Goal: Task Accomplishment & Management: Use online tool/utility

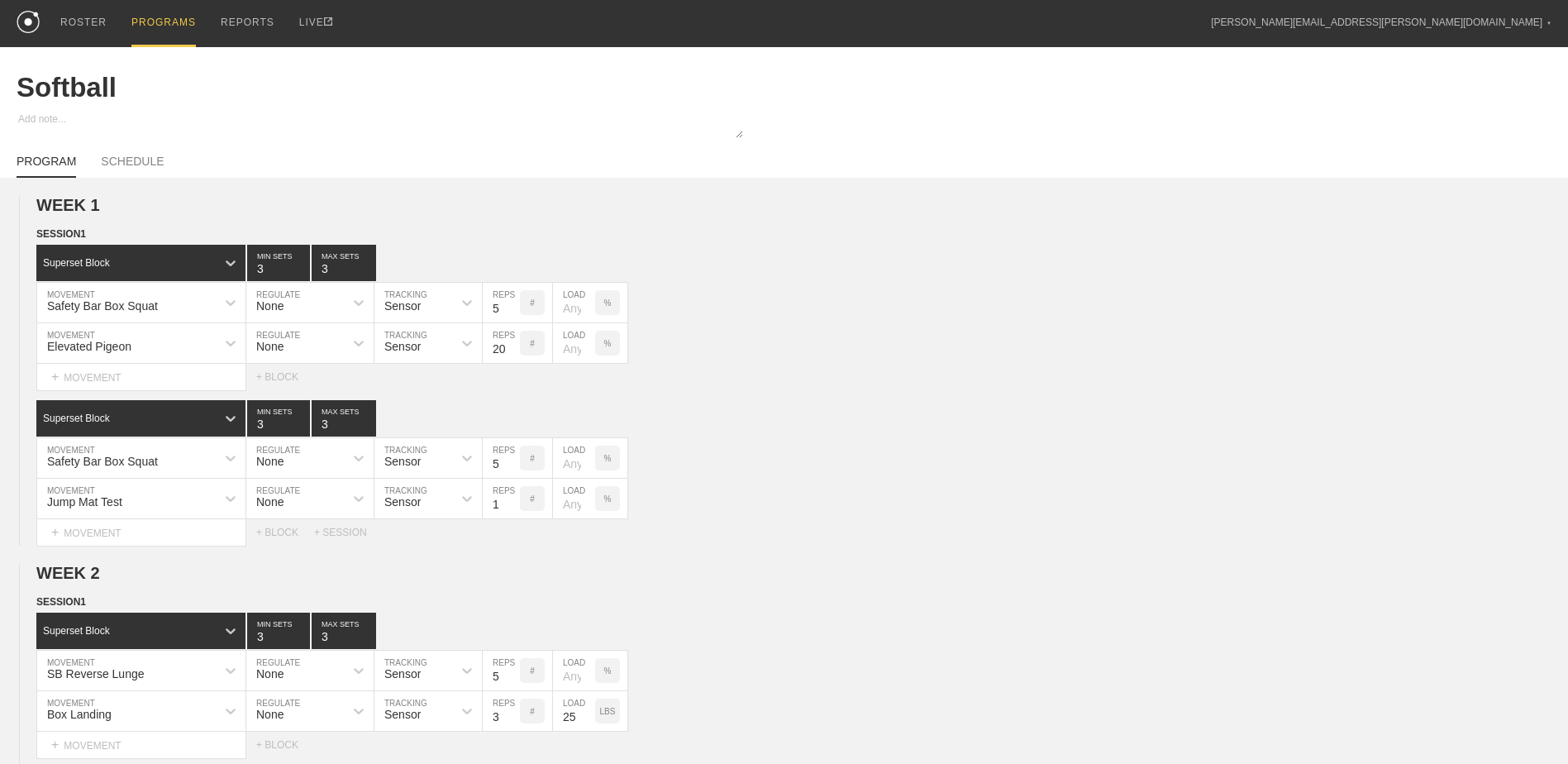
click at [144, 30] on div "PROGRAMS" at bounding box center [163, 24] width 64 height 47
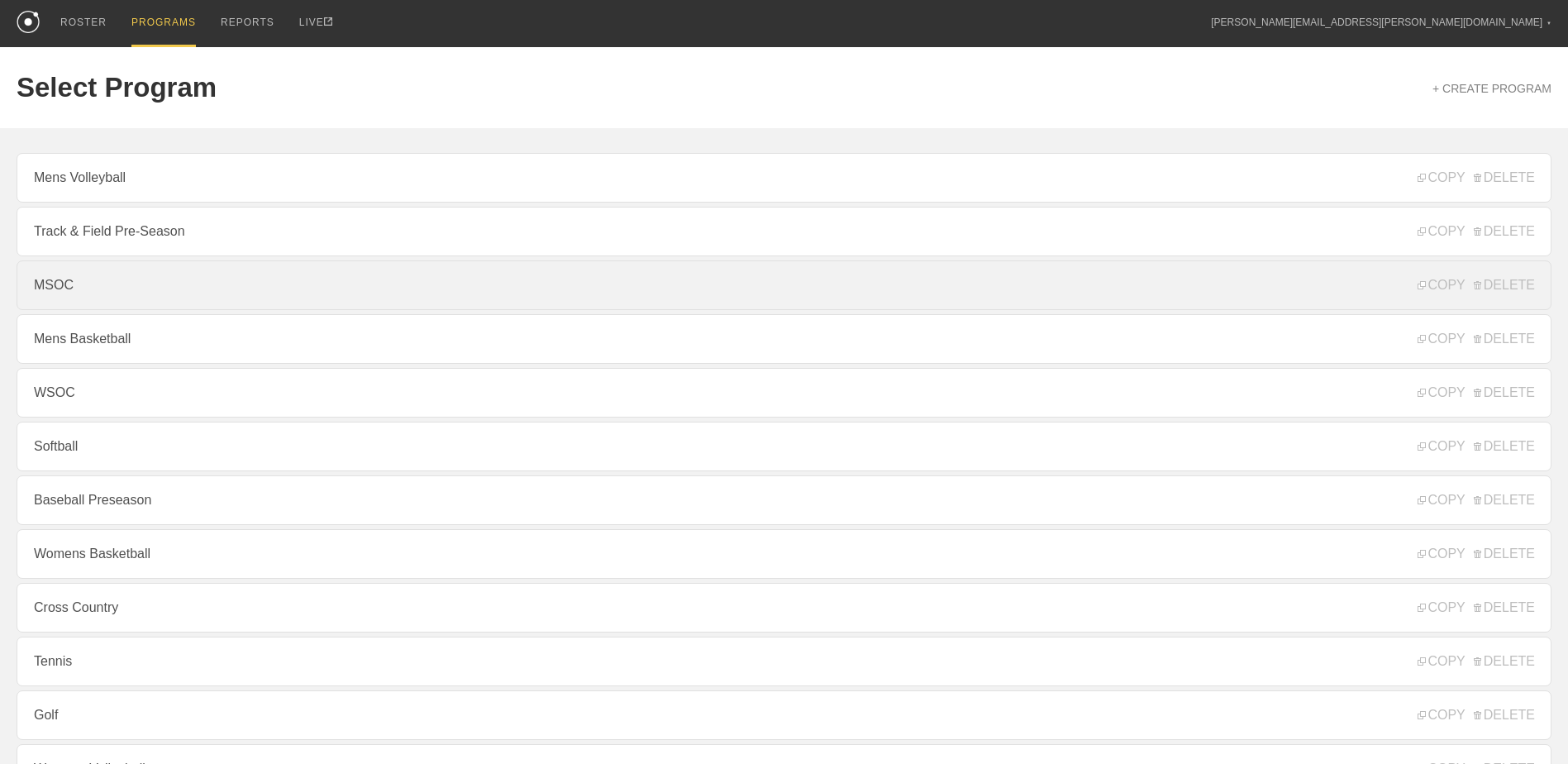
click at [185, 303] on link "MSOC" at bounding box center [784, 285] width 1535 height 50
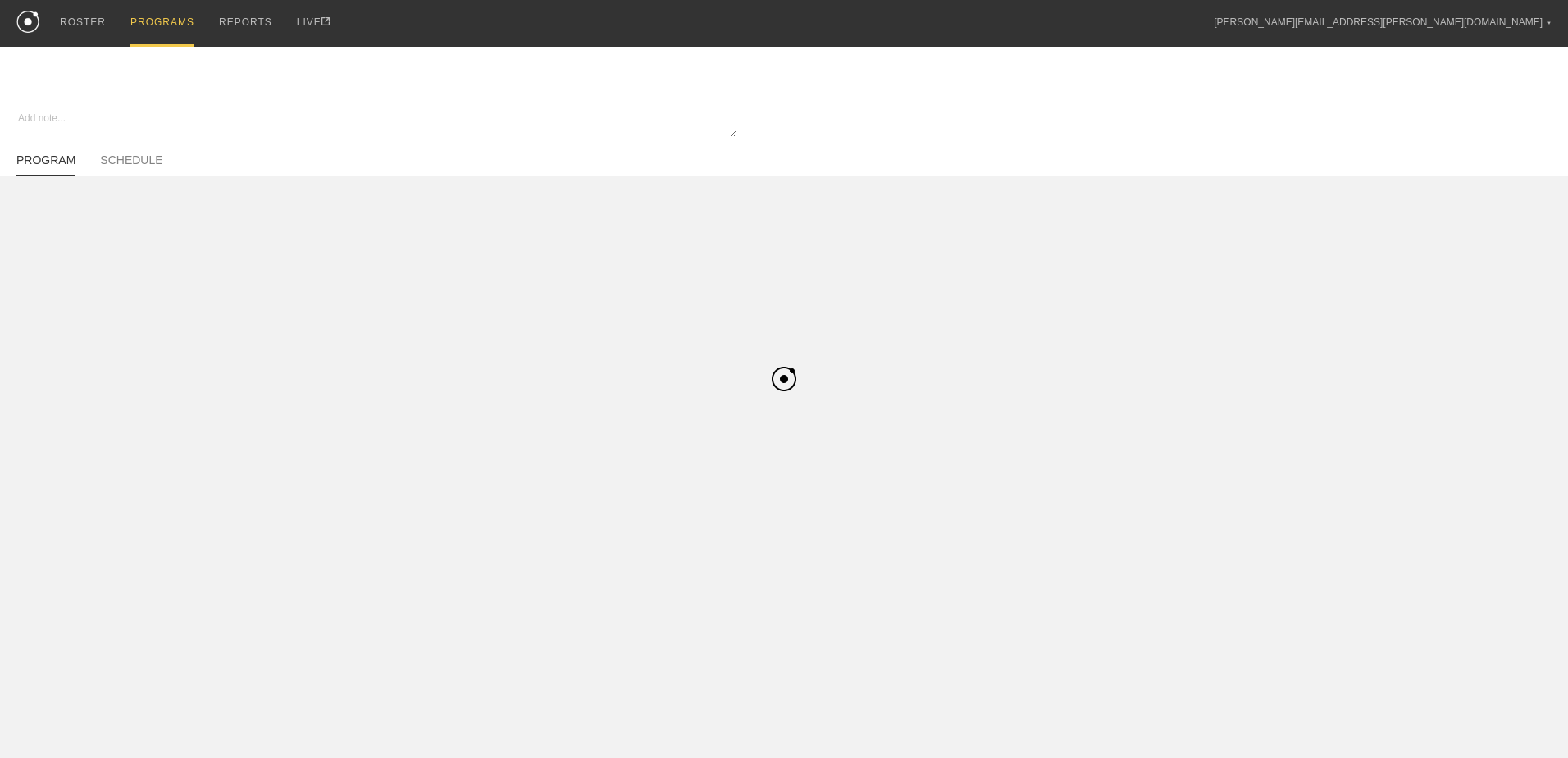
type textarea "x"
type input "MSOC"
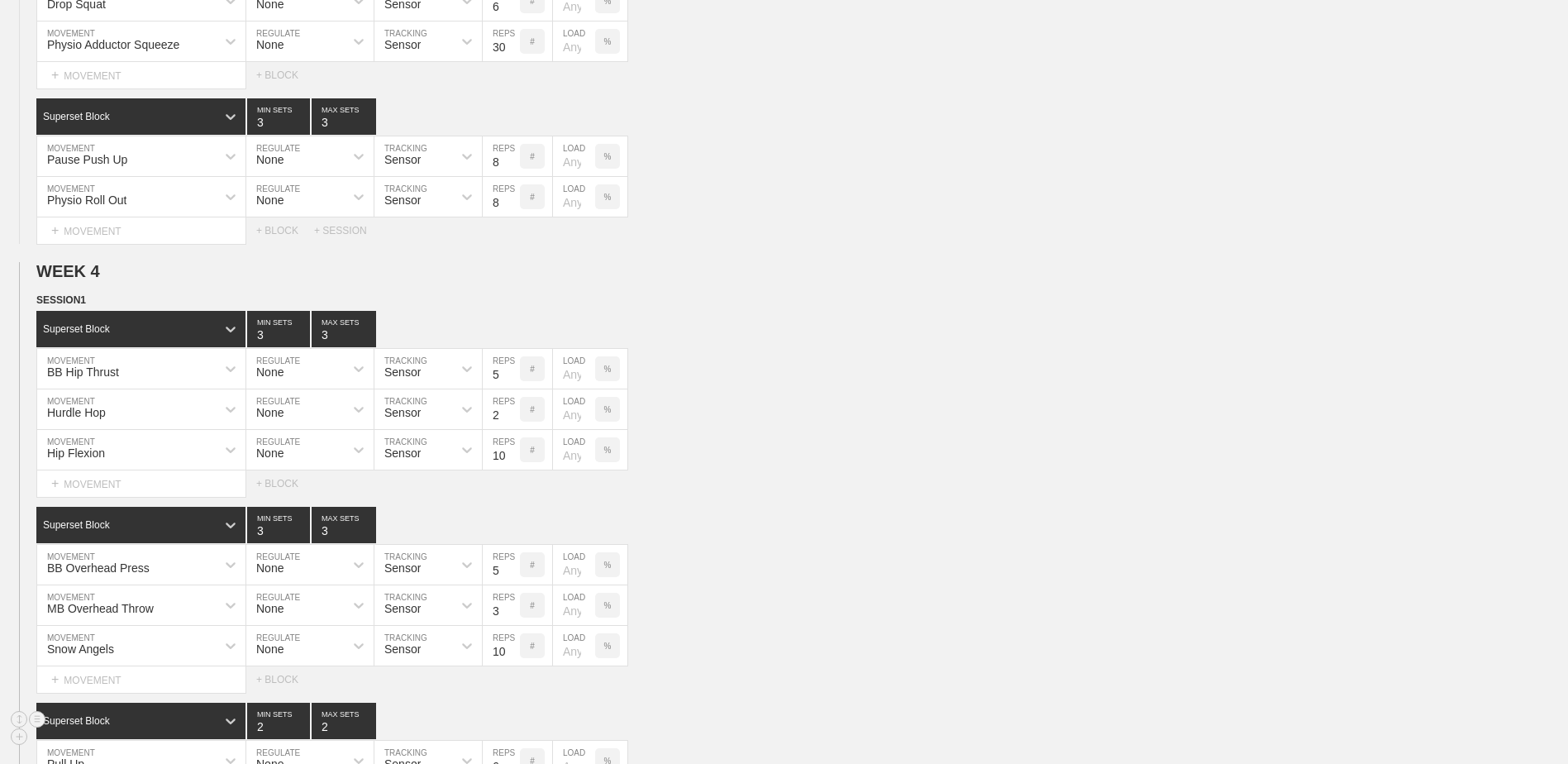
scroll to position [1993, 0]
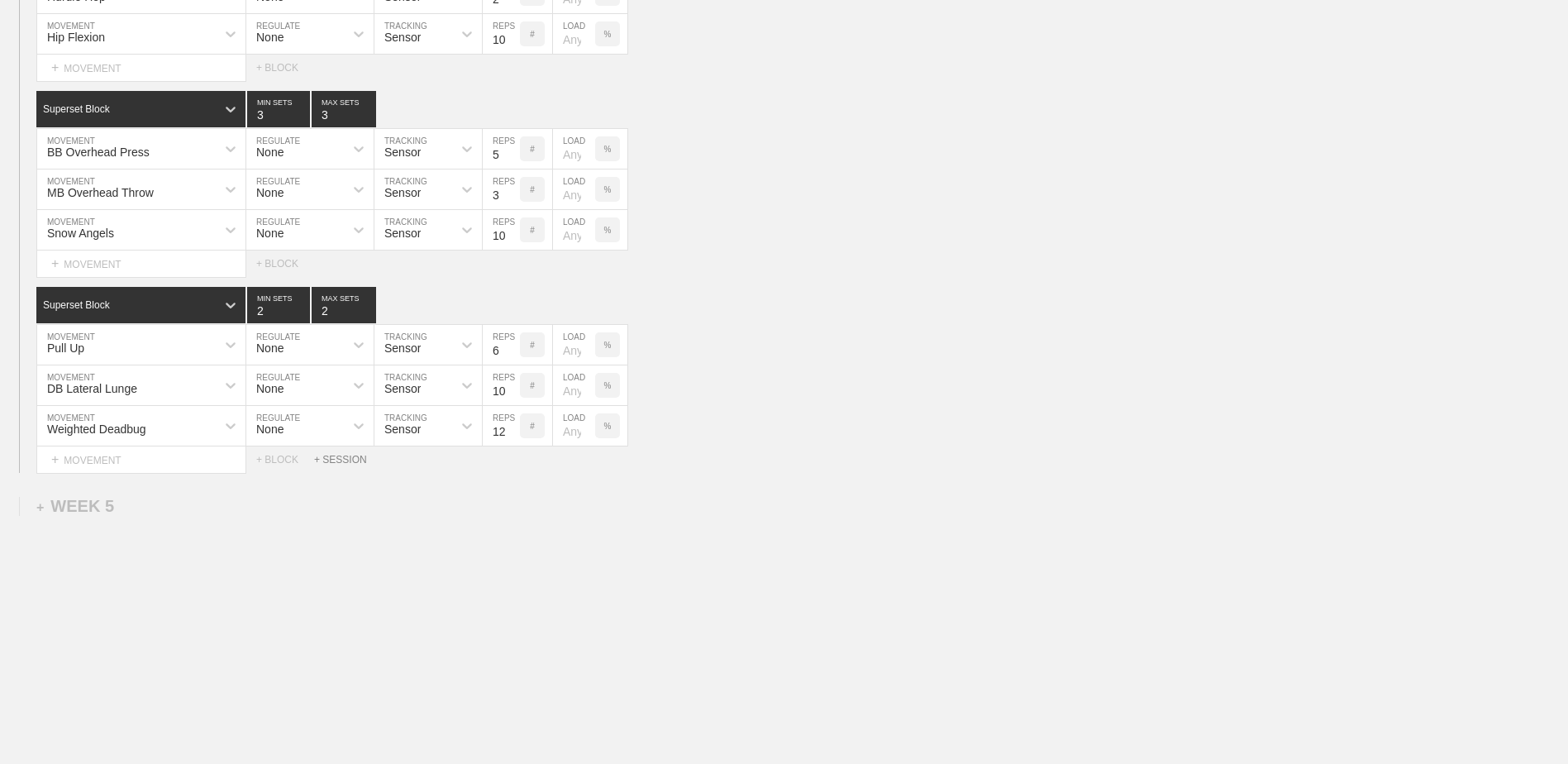
click at [339, 458] on div "+ SESSION" at bounding box center [347, 459] width 66 height 11
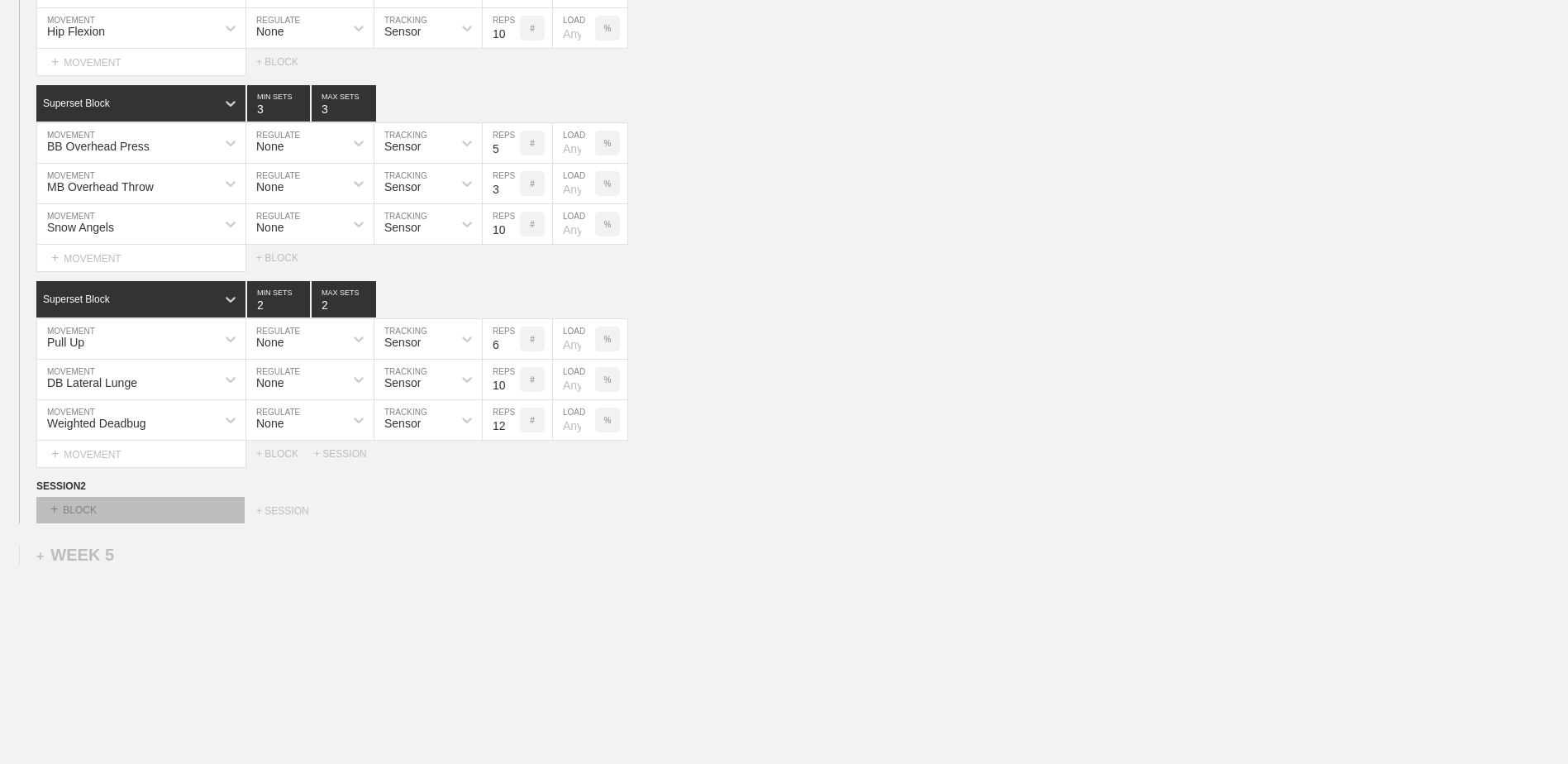
click at [146, 509] on div "+ BLOCK" at bounding box center [140, 510] width 208 height 26
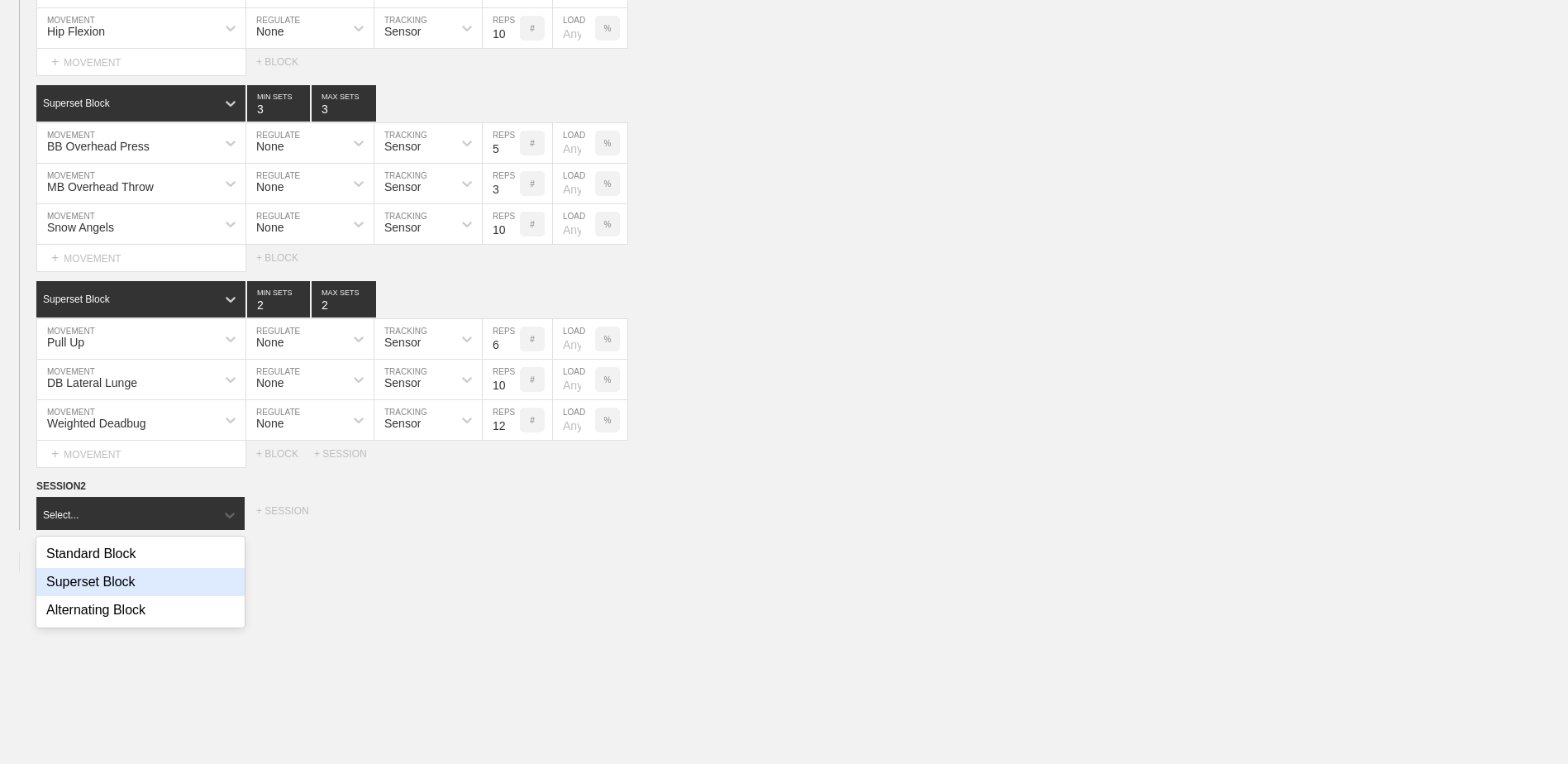
click at [144, 580] on div "Superset Block" at bounding box center [140, 582] width 208 height 28
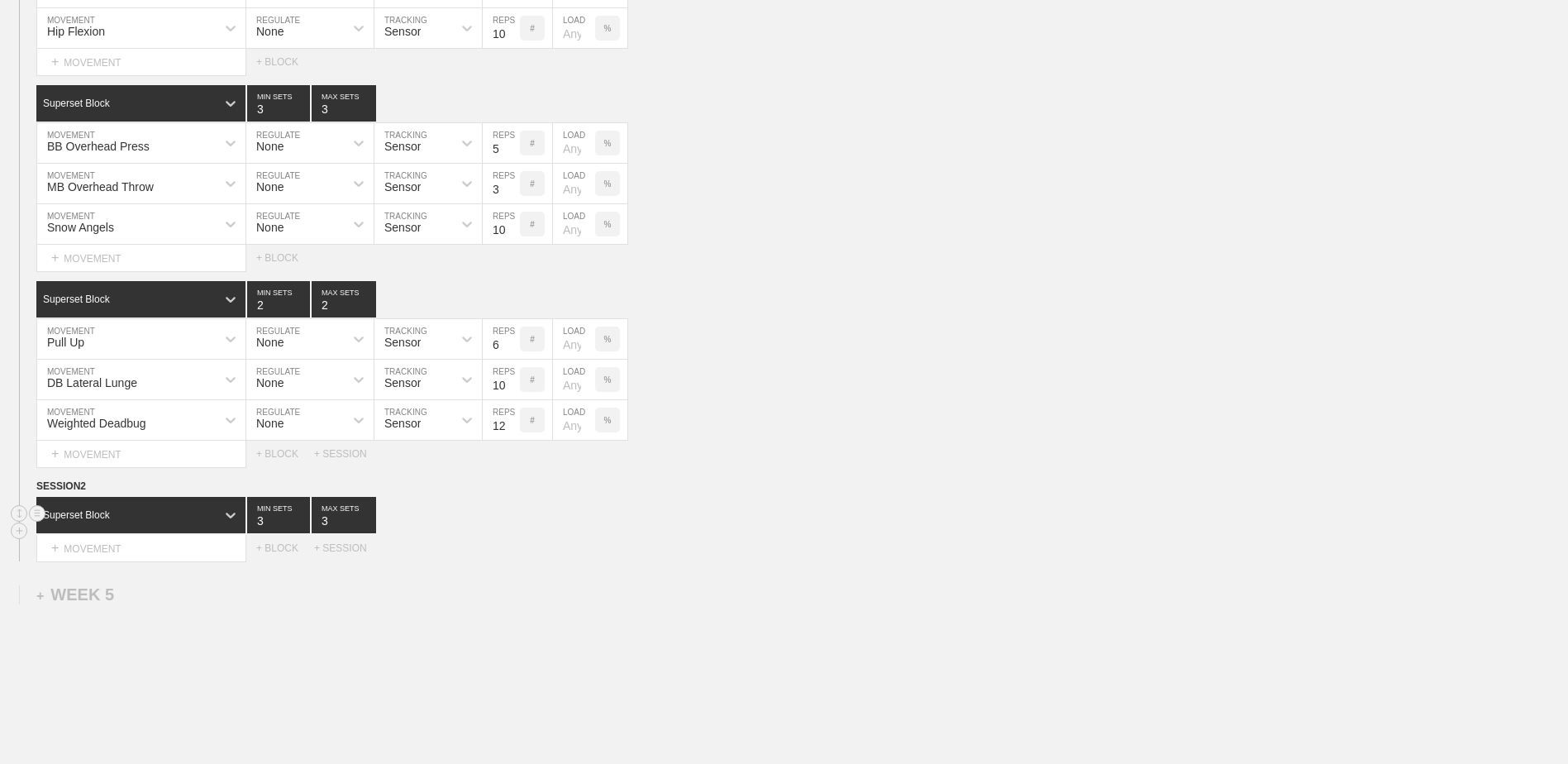
click at [151, 533] on div "Superset Block" at bounding box center [141, 515] width 209 height 37
click at [159, 588] on div "Superset Block" at bounding box center [141, 586] width 209 height 28
click at [156, 560] on div "+ MOVEMENT" at bounding box center [141, 548] width 210 height 27
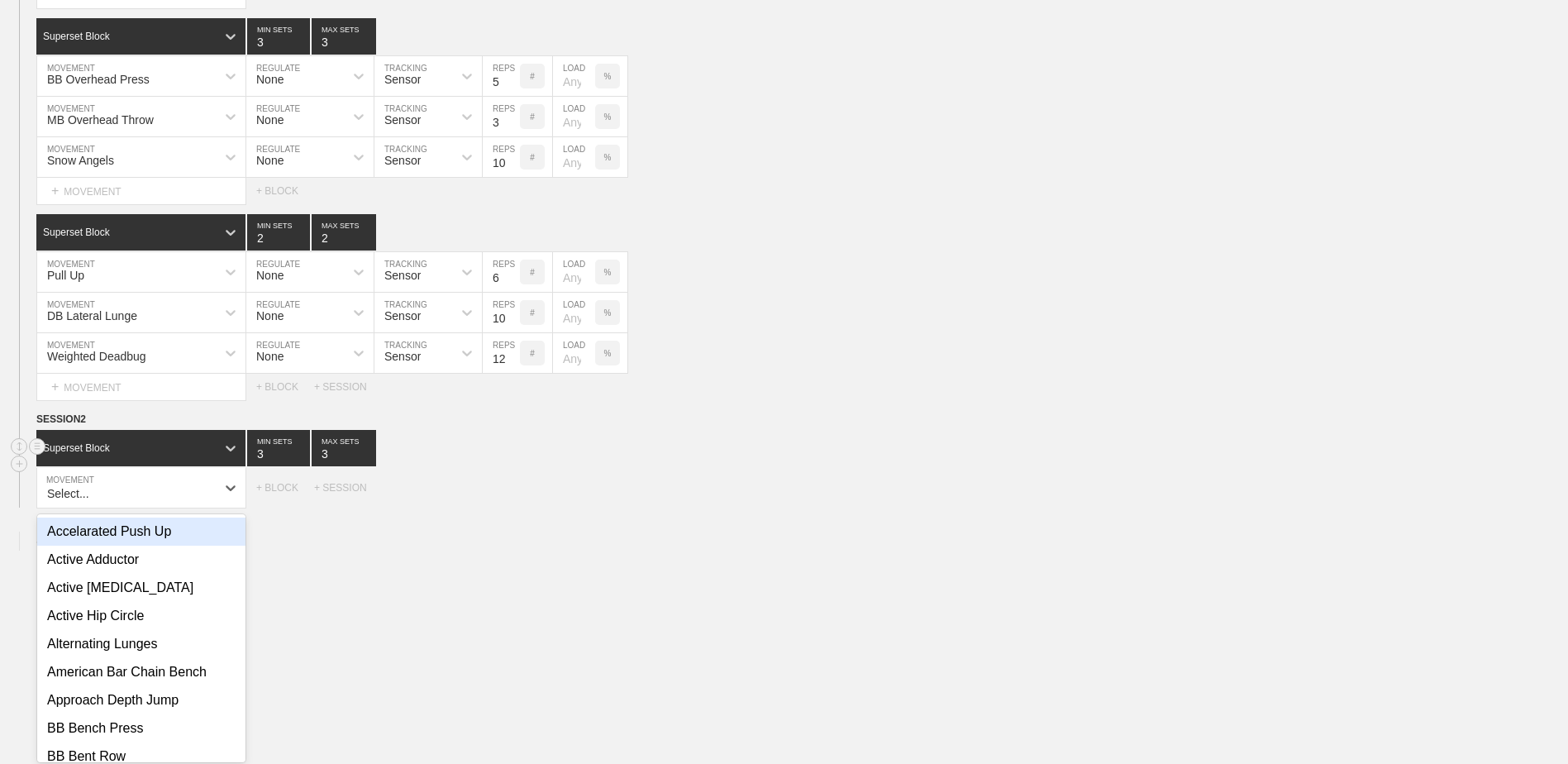
scroll to position [2069, 0]
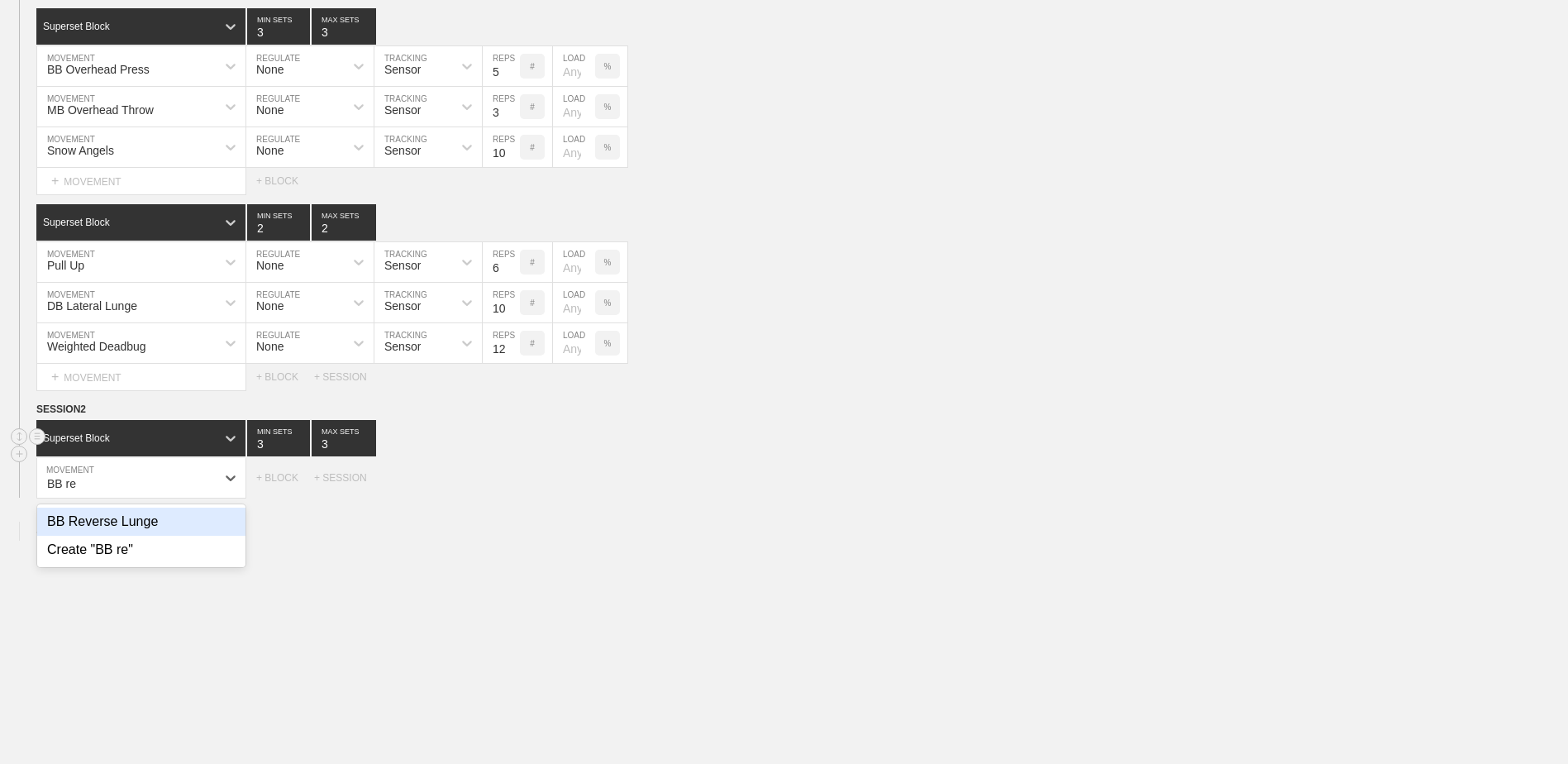
click at [147, 519] on div "BB Reverse Lunge" at bounding box center [140, 522] width 208 height 28
type input "BB re"
click at [512, 491] on input "7" at bounding box center [501, 478] width 37 height 40
click at [512, 491] on input "6" at bounding box center [501, 478] width 37 height 40
click at [512, 491] on input "5" at bounding box center [501, 478] width 37 height 40
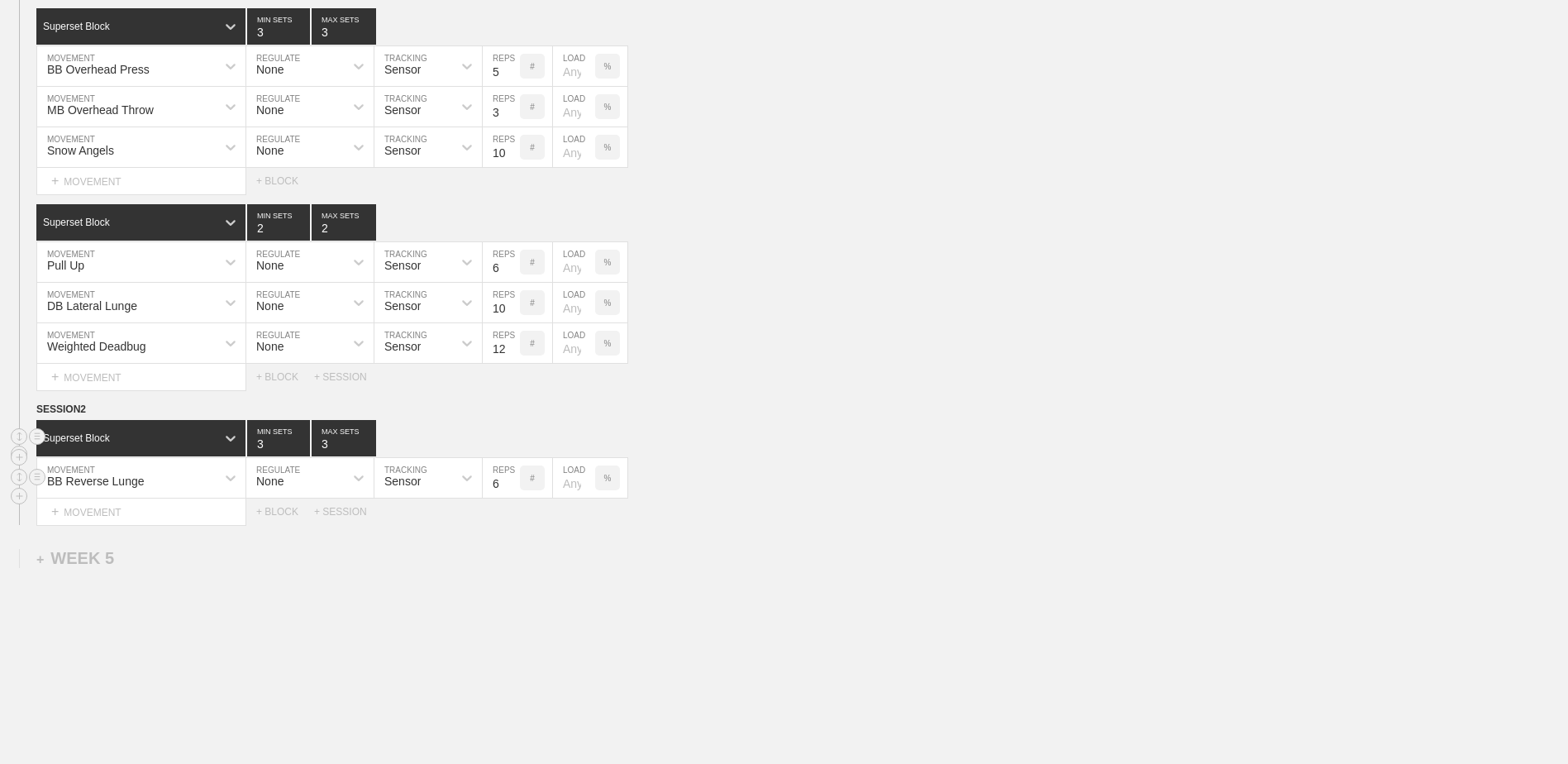
type input "6"
click at [510, 485] on input "6" at bounding box center [501, 478] width 37 height 40
click at [159, 526] on div "+ MOVEMENT" at bounding box center [141, 512] width 210 height 27
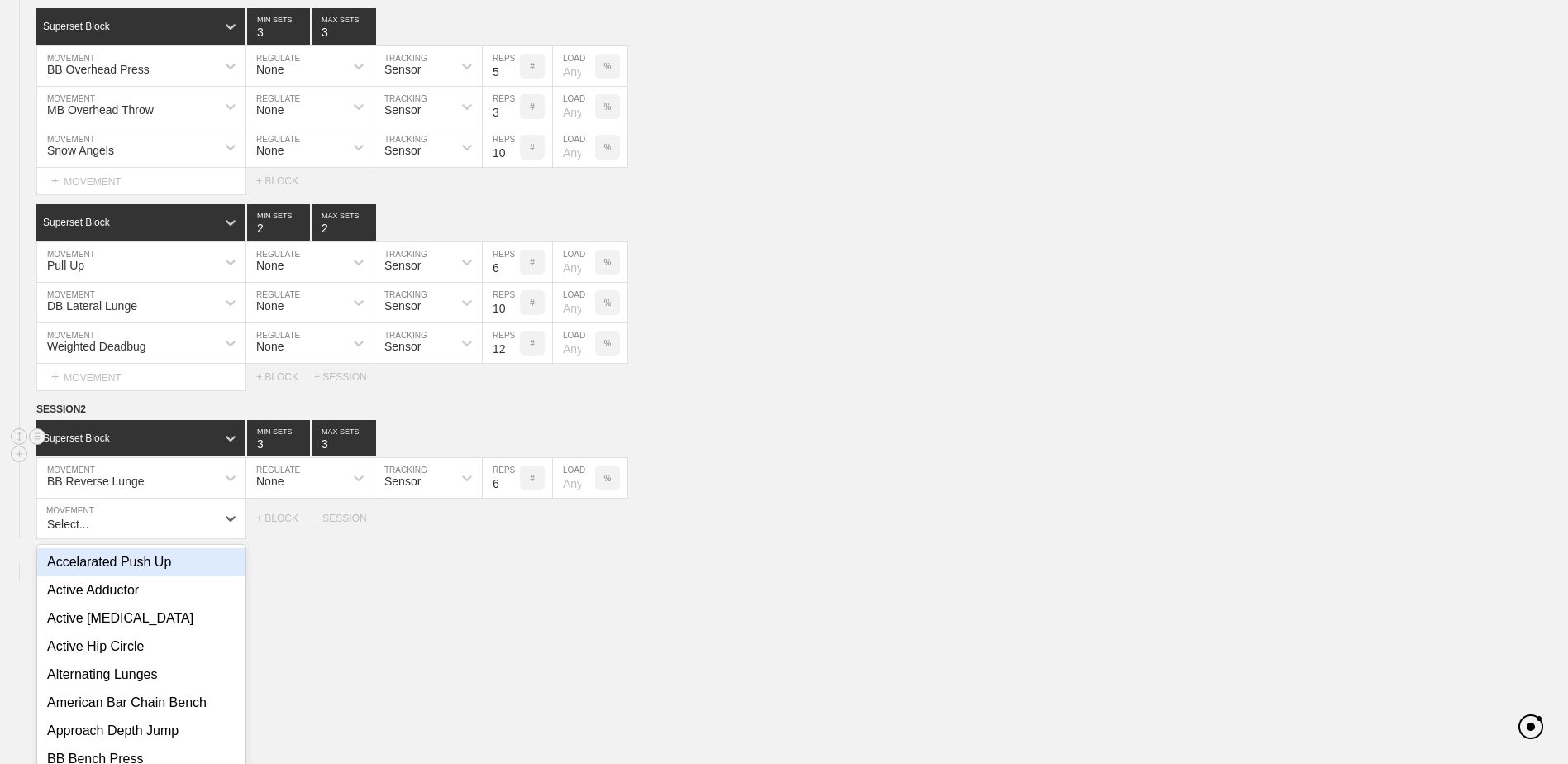
scroll to position [2110, 0]
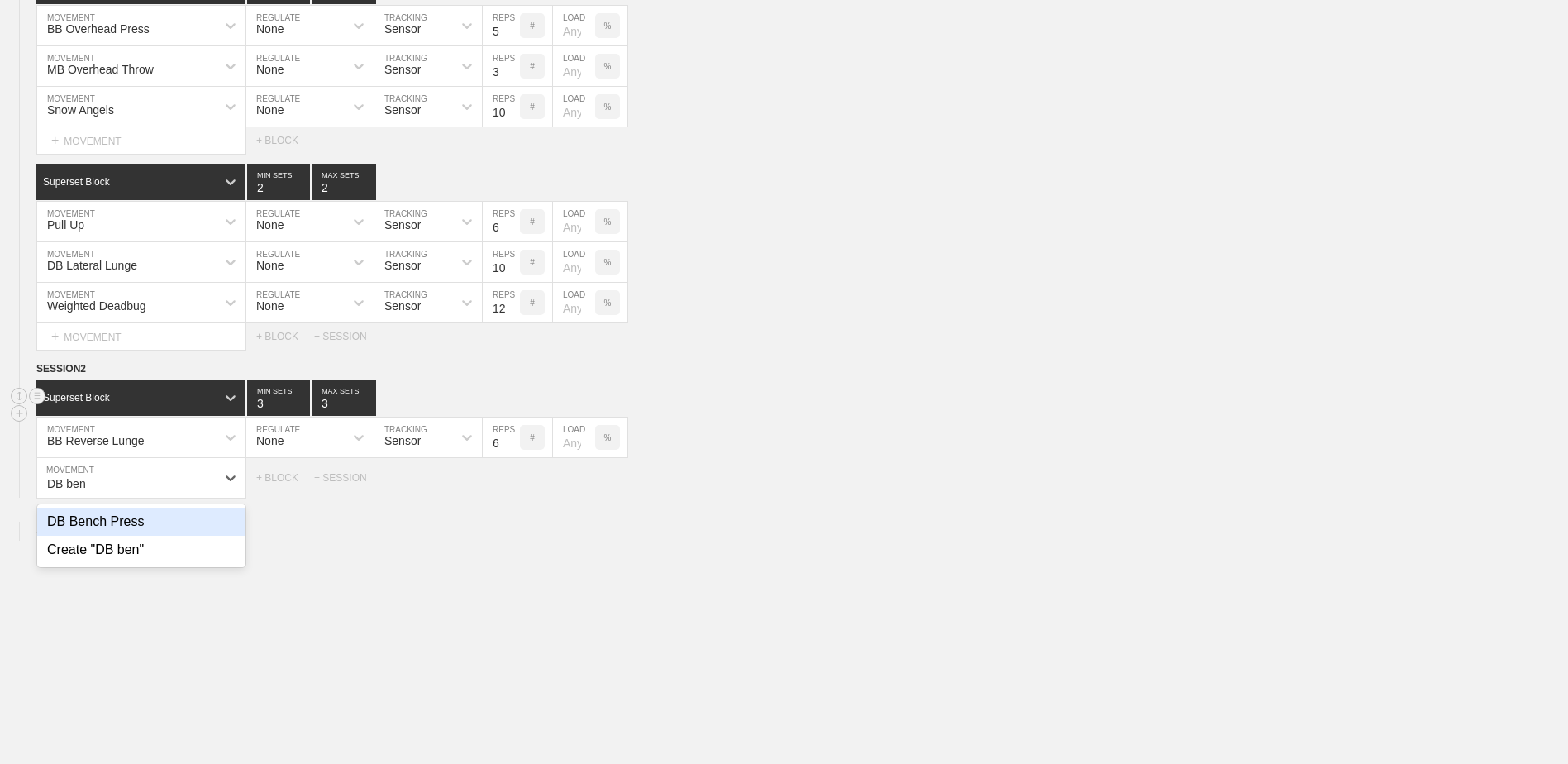
click at [159, 527] on div "DB Bench Press" at bounding box center [140, 522] width 208 height 28
type input "DB ben"
click at [185, 507] on div "+ MOVEMENT" at bounding box center [141, 512] width 210 height 27
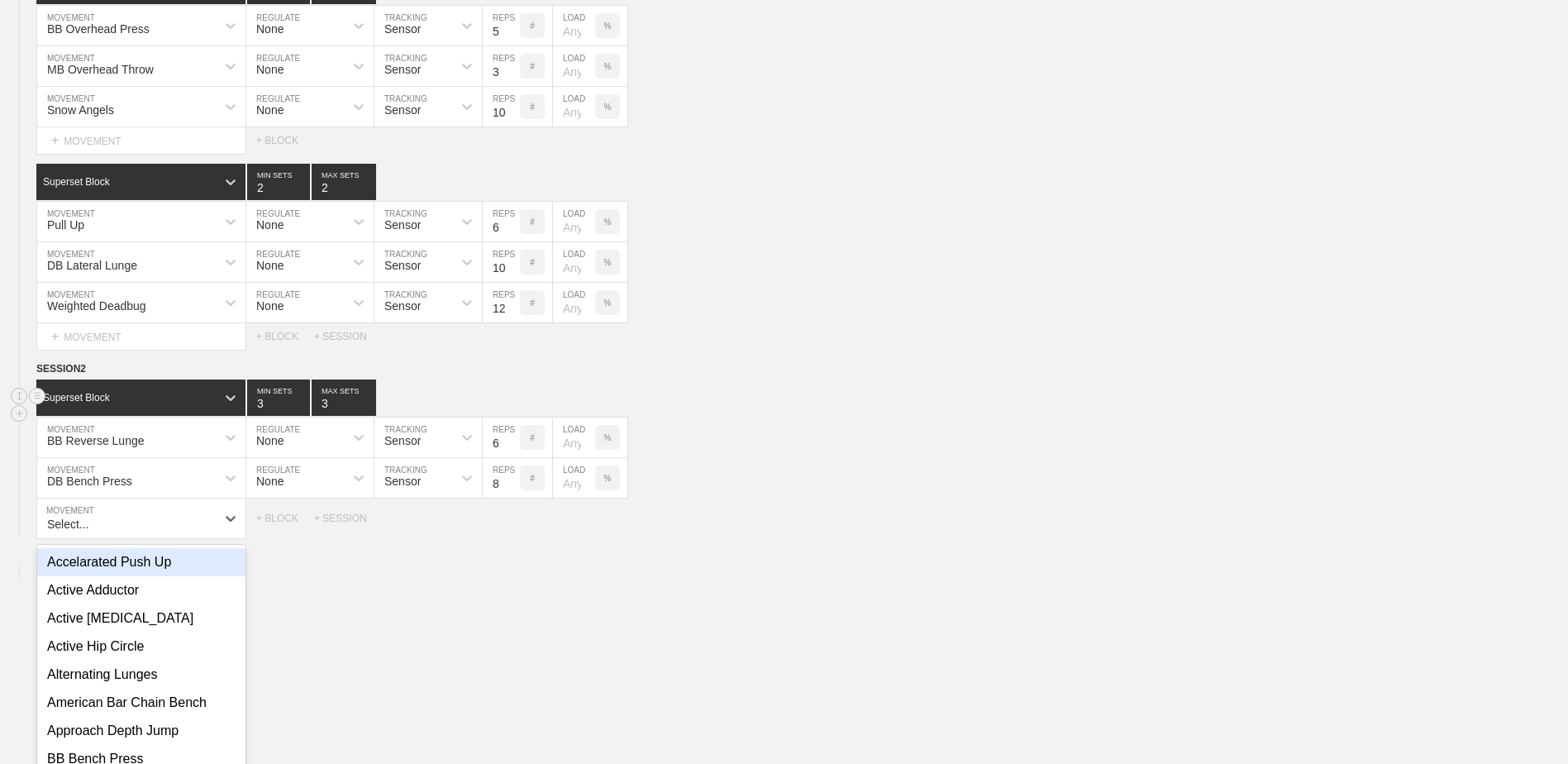
scroll to position [2151, 0]
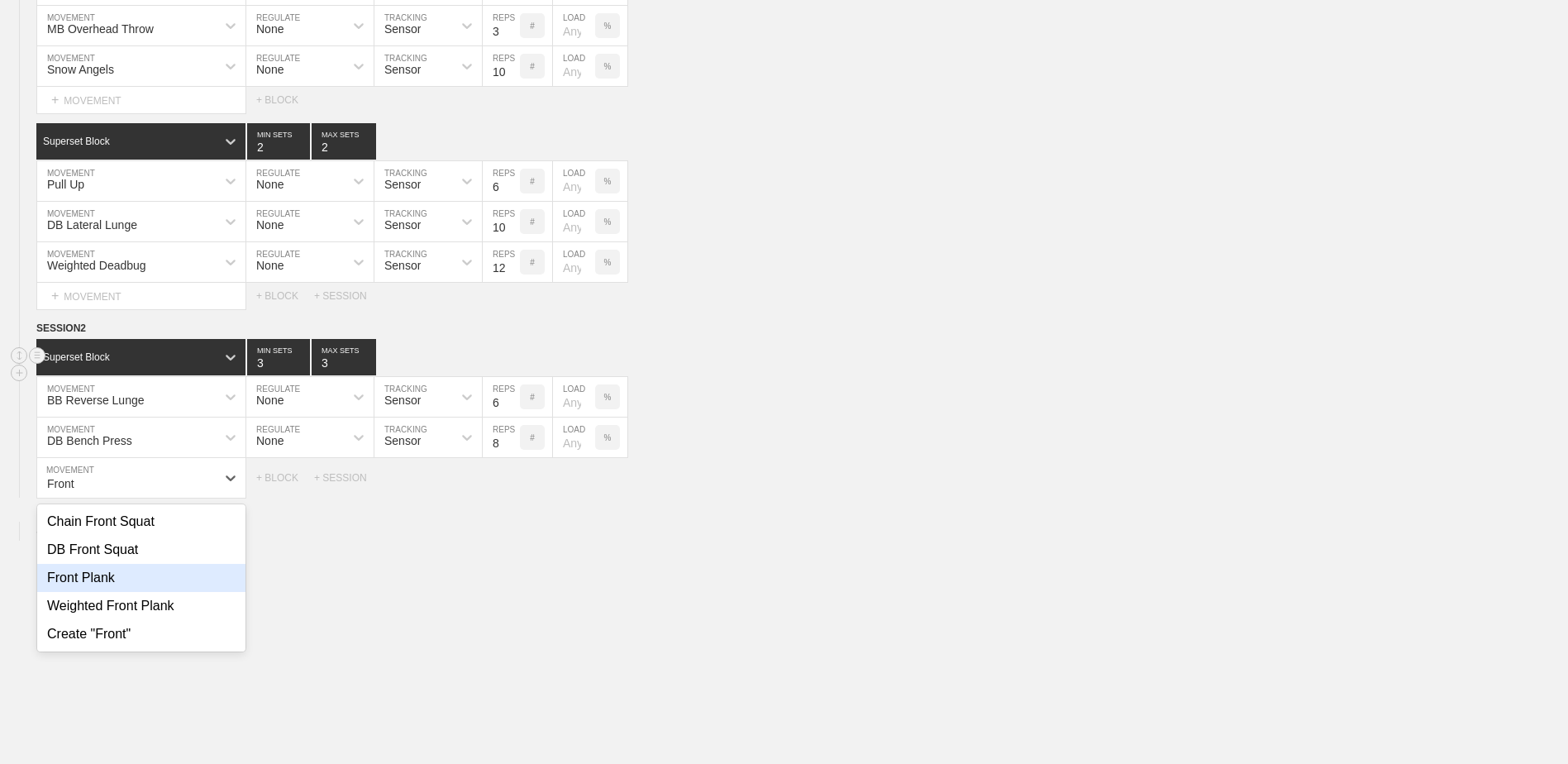
click at [161, 583] on div "Front Plank" at bounding box center [140, 578] width 208 height 28
type input "Front"
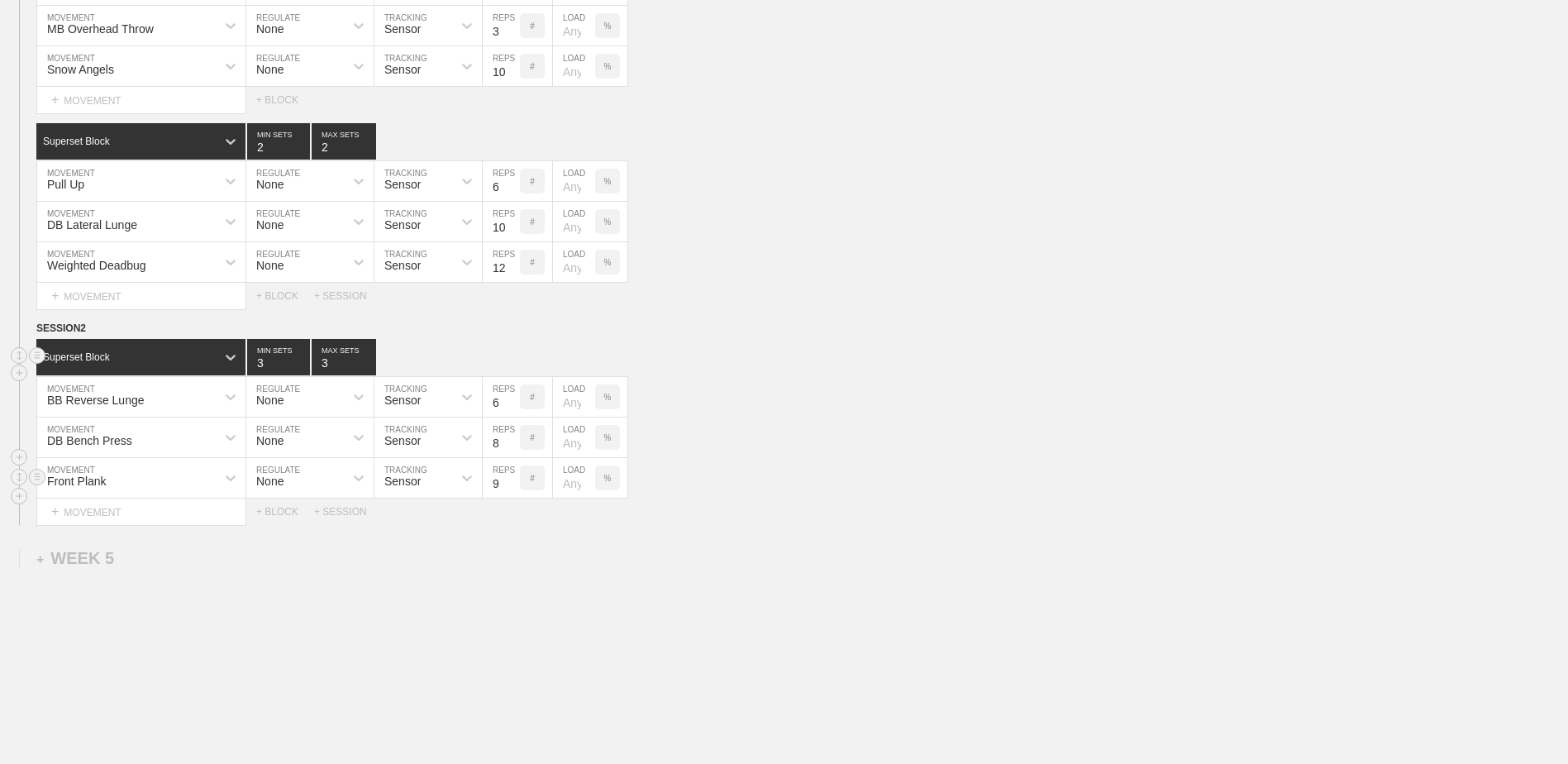
click at [512, 486] on input "9" at bounding box center [501, 478] width 37 height 40
click at [512, 486] on input "10" at bounding box center [501, 478] width 37 height 40
click at [512, 486] on input "11" at bounding box center [501, 478] width 37 height 40
click at [512, 486] on input "12" at bounding box center [501, 478] width 37 height 40
click at [512, 486] on input "13" at bounding box center [501, 478] width 37 height 40
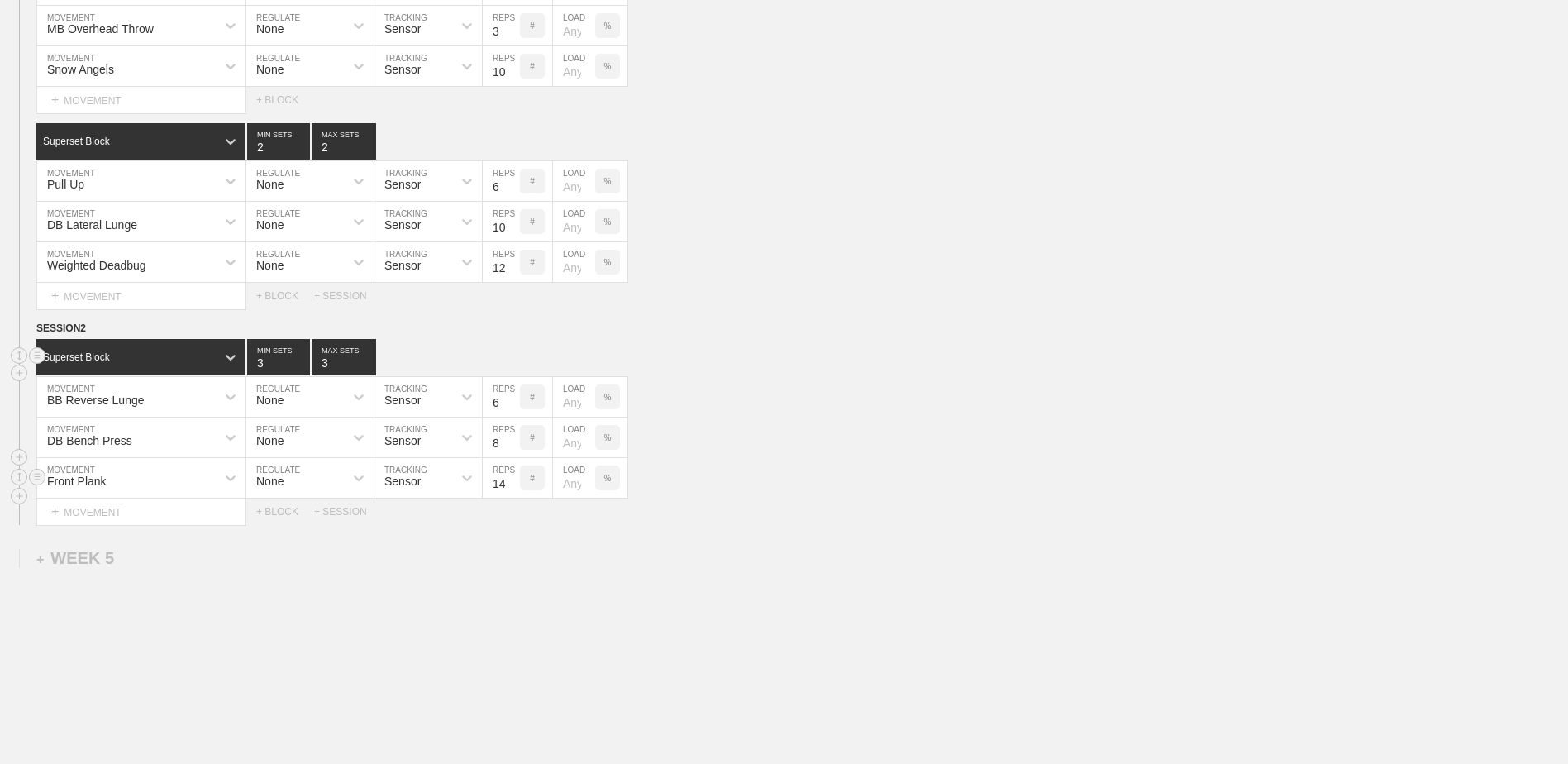
click at [512, 486] on input "14" at bounding box center [501, 478] width 37 height 40
click at [512, 486] on input "15" at bounding box center [501, 478] width 37 height 40
click at [512, 486] on input "16" at bounding box center [501, 478] width 37 height 40
click at [512, 486] on input "17" at bounding box center [501, 478] width 37 height 40
click at [512, 486] on input "18" at bounding box center [501, 478] width 37 height 40
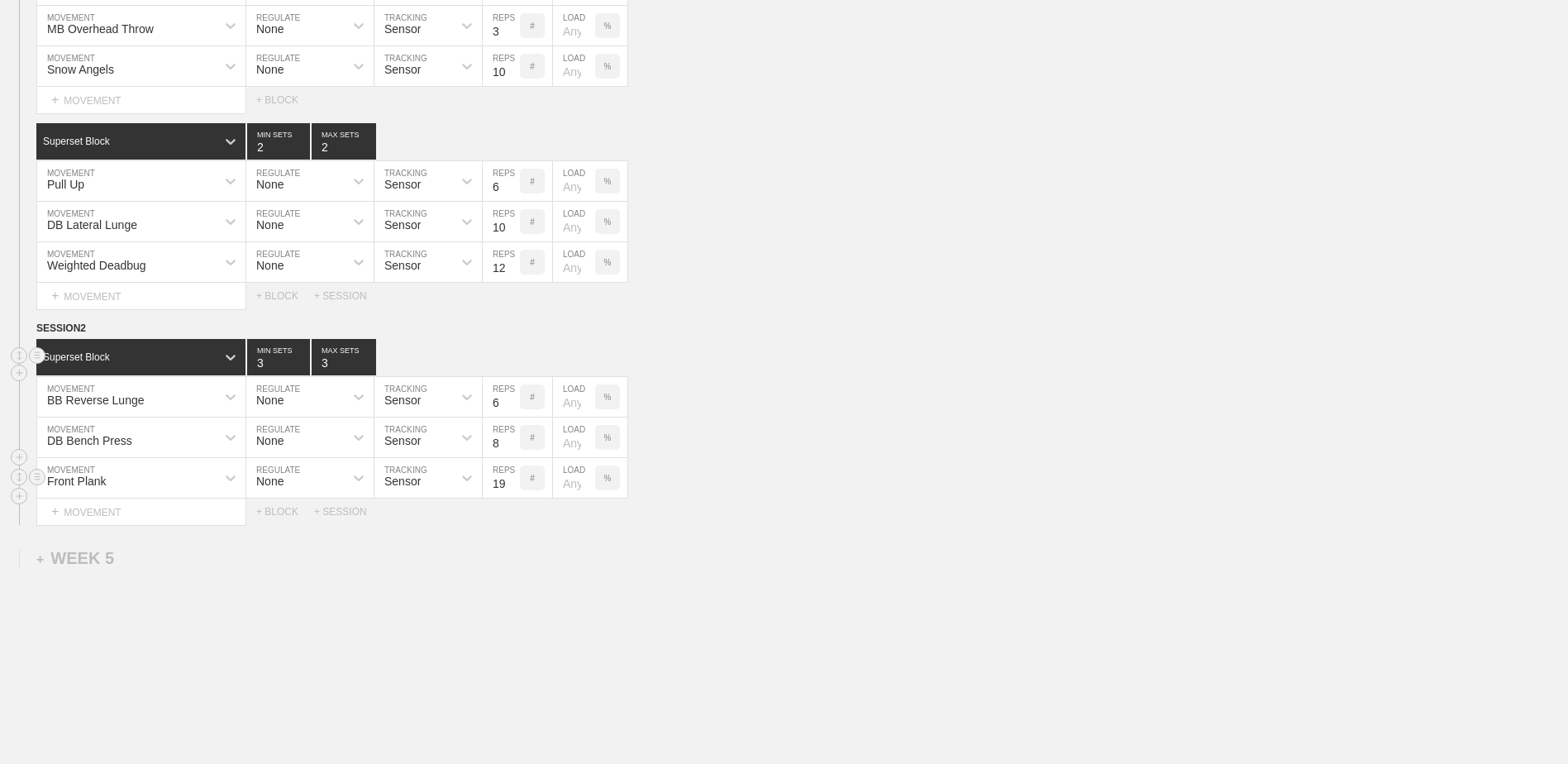
click at [512, 486] on input "19" at bounding box center [501, 478] width 37 height 40
click at [512, 486] on input "20" at bounding box center [501, 478] width 37 height 40
click at [512, 486] on input "21" at bounding box center [501, 478] width 37 height 40
click at [512, 486] on input "22" at bounding box center [501, 478] width 37 height 40
click at [512, 486] on input "23" at bounding box center [501, 478] width 37 height 40
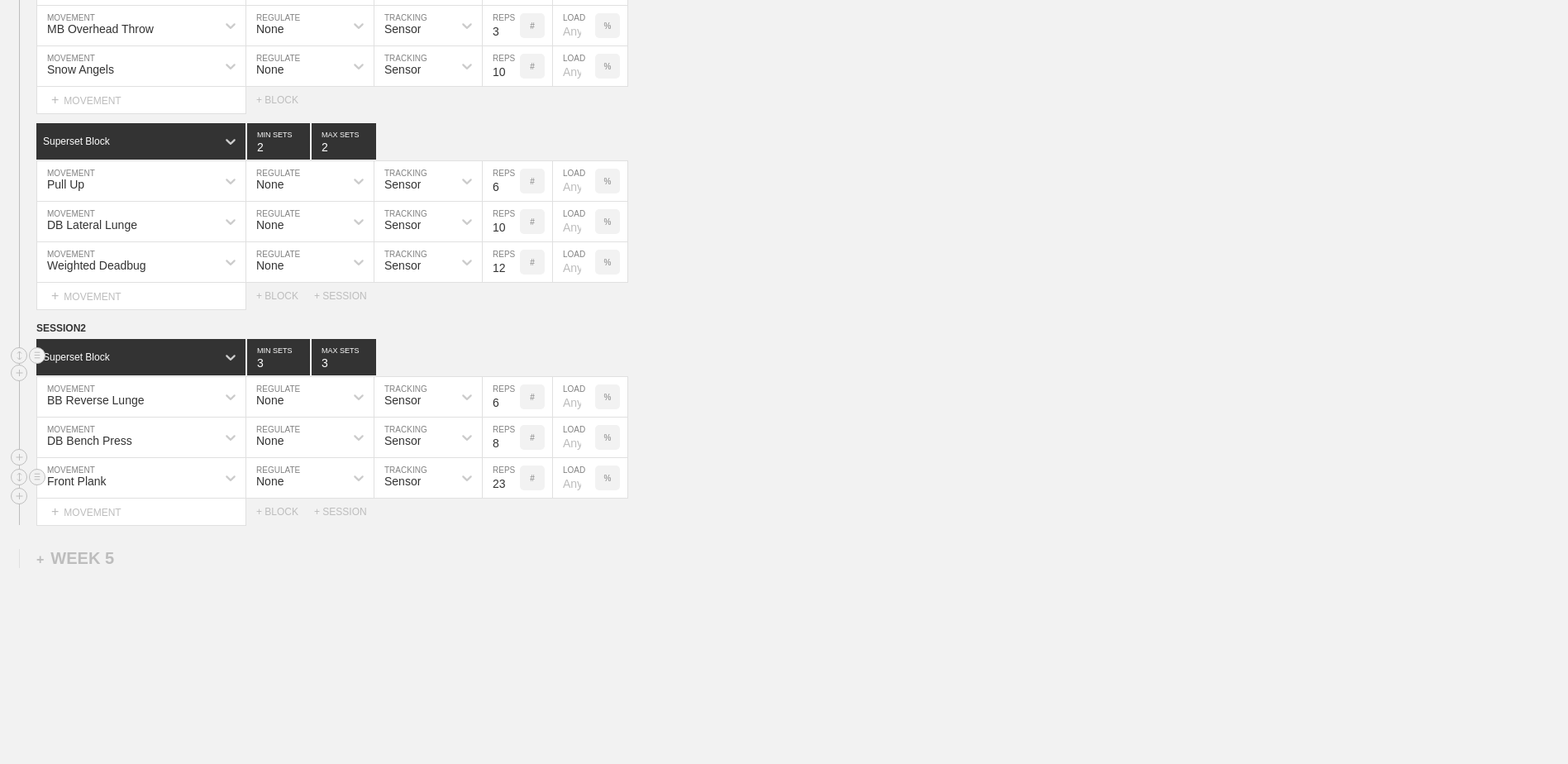
click at [512, 486] on input "24" at bounding box center [501, 478] width 37 height 40
click at [512, 486] on input "25" at bounding box center [501, 478] width 37 height 40
click at [512, 486] on input "26" at bounding box center [501, 478] width 37 height 40
click at [512, 486] on input "27" at bounding box center [501, 478] width 37 height 40
click at [512, 486] on input "28" at bounding box center [501, 478] width 37 height 40
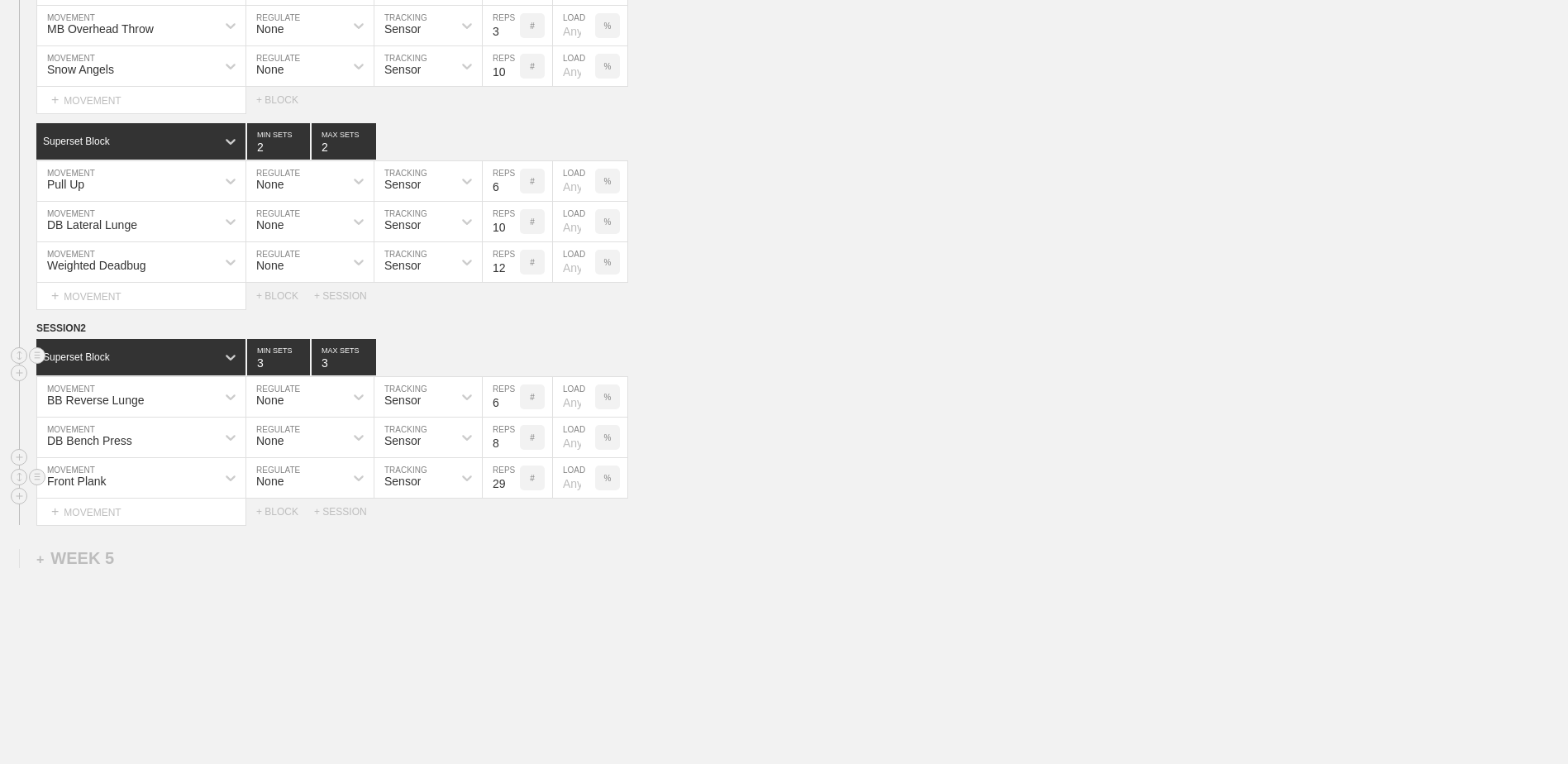
click at [512, 486] on input "29" at bounding box center [501, 478] width 37 height 40
type input "30"
click at [512, 486] on input "30" at bounding box center [501, 478] width 37 height 40
click at [266, 510] on div "Select... MOVEMENT + MOVEMENT + BLOCK + SESSION" at bounding box center [784, 512] width 1568 height 26
click at [285, 512] on div "+ BLOCK" at bounding box center [285, 512] width 58 height 11
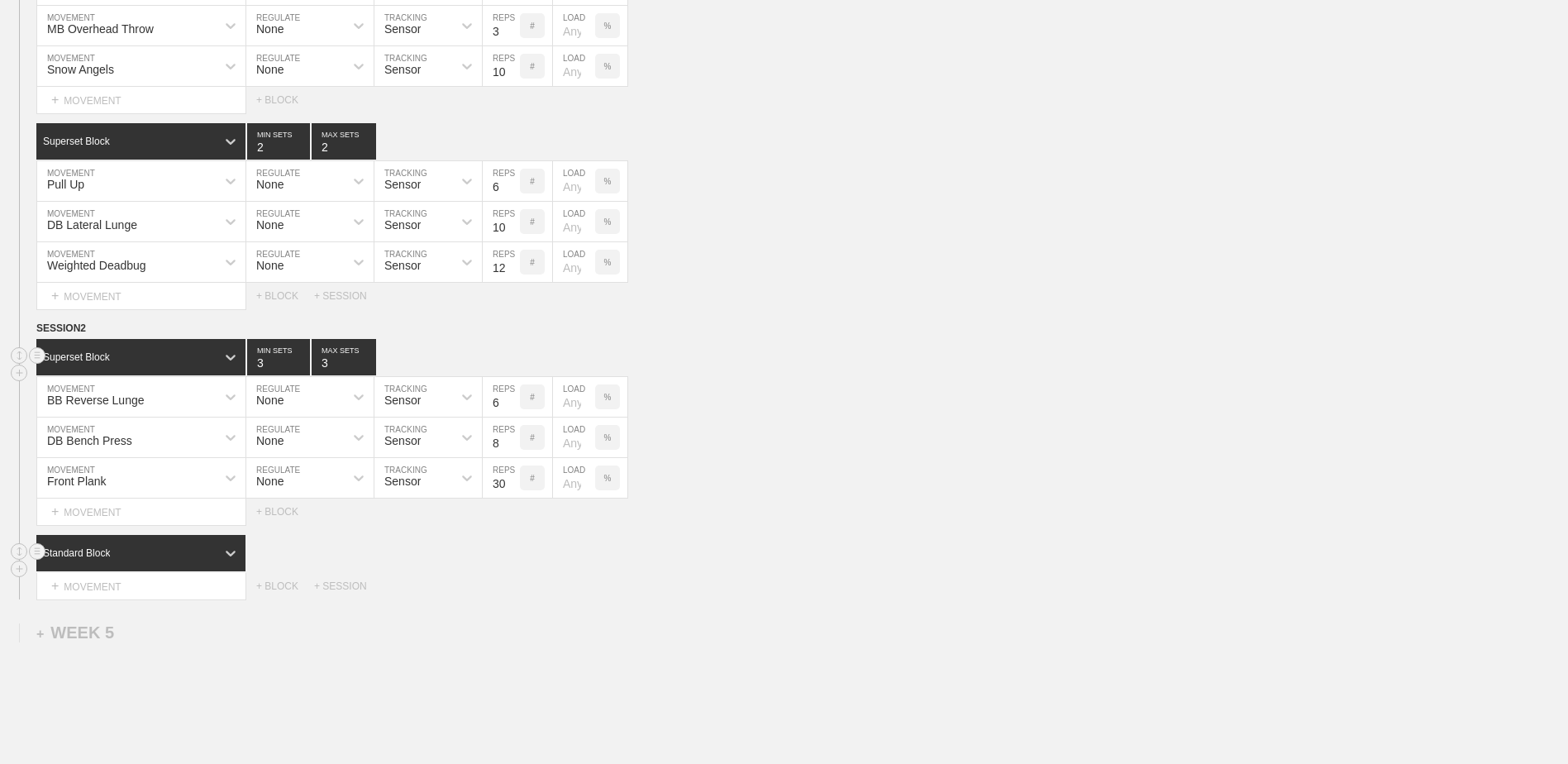
click at [140, 560] on div "Standard Block" at bounding box center [126, 554] width 179 height 15
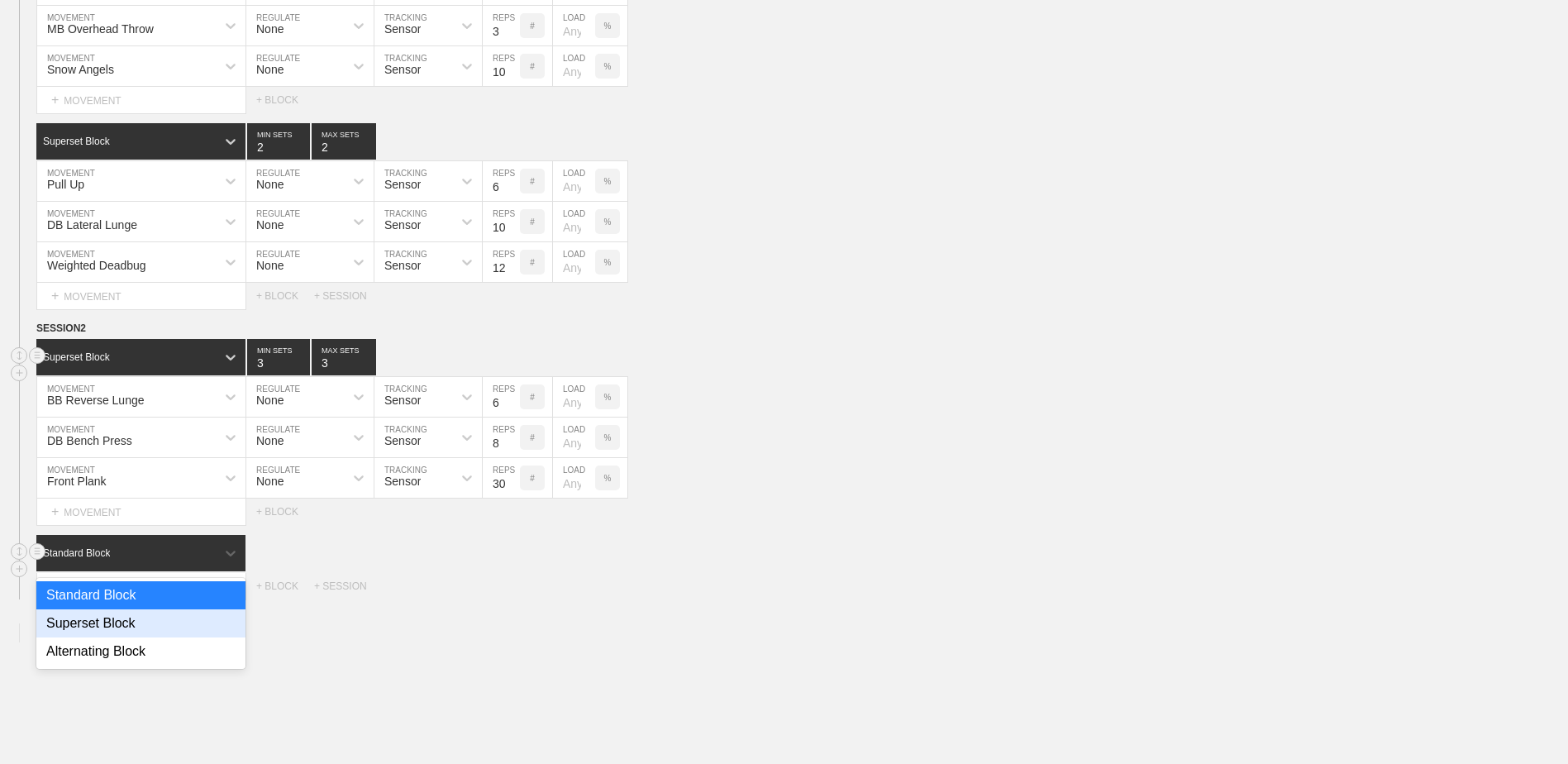
click at [138, 634] on div "Superset Block" at bounding box center [141, 623] width 209 height 28
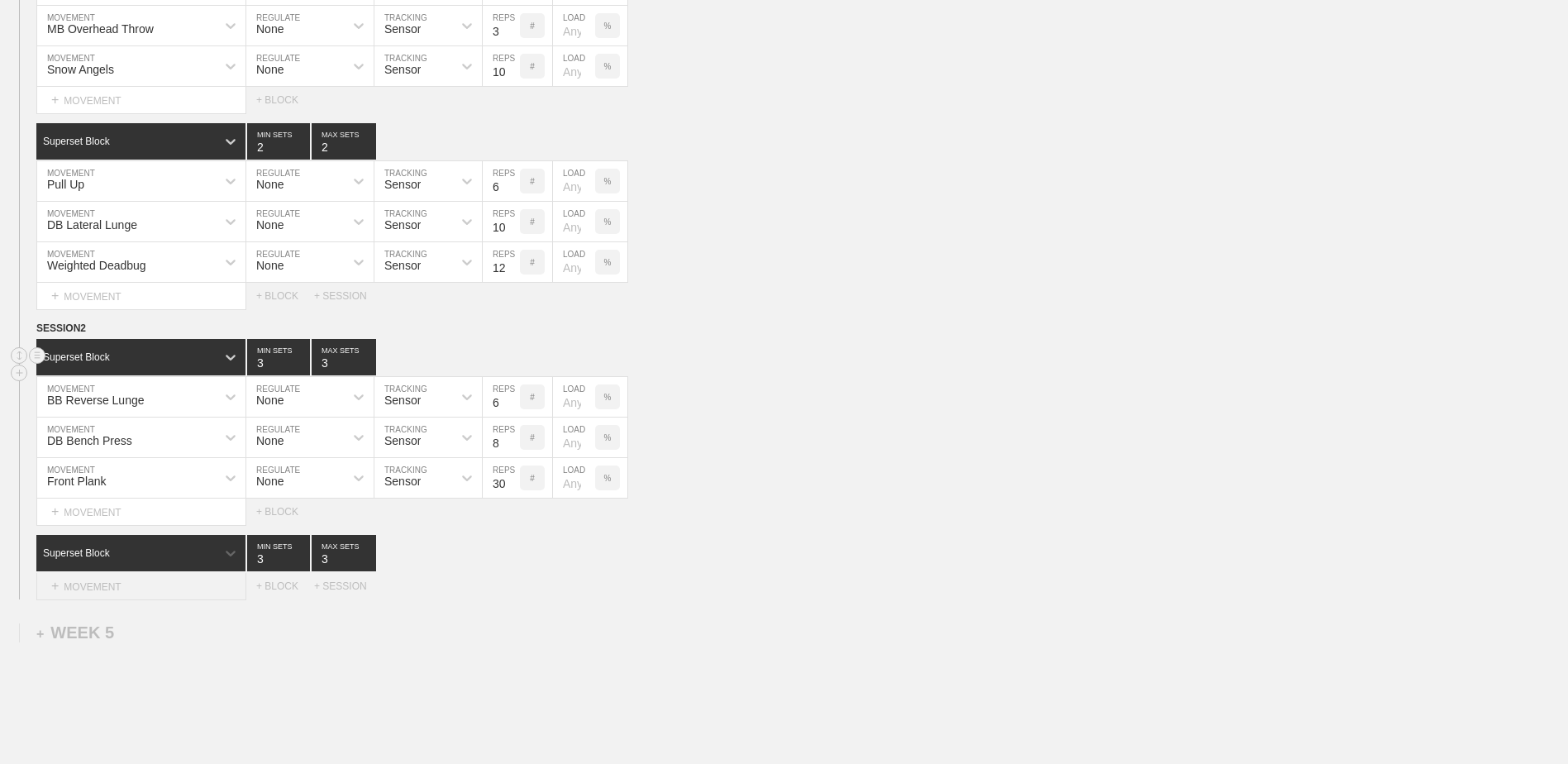
click at [138, 599] on div "+ MOVEMENT" at bounding box center [141, 587] width 210 height 27
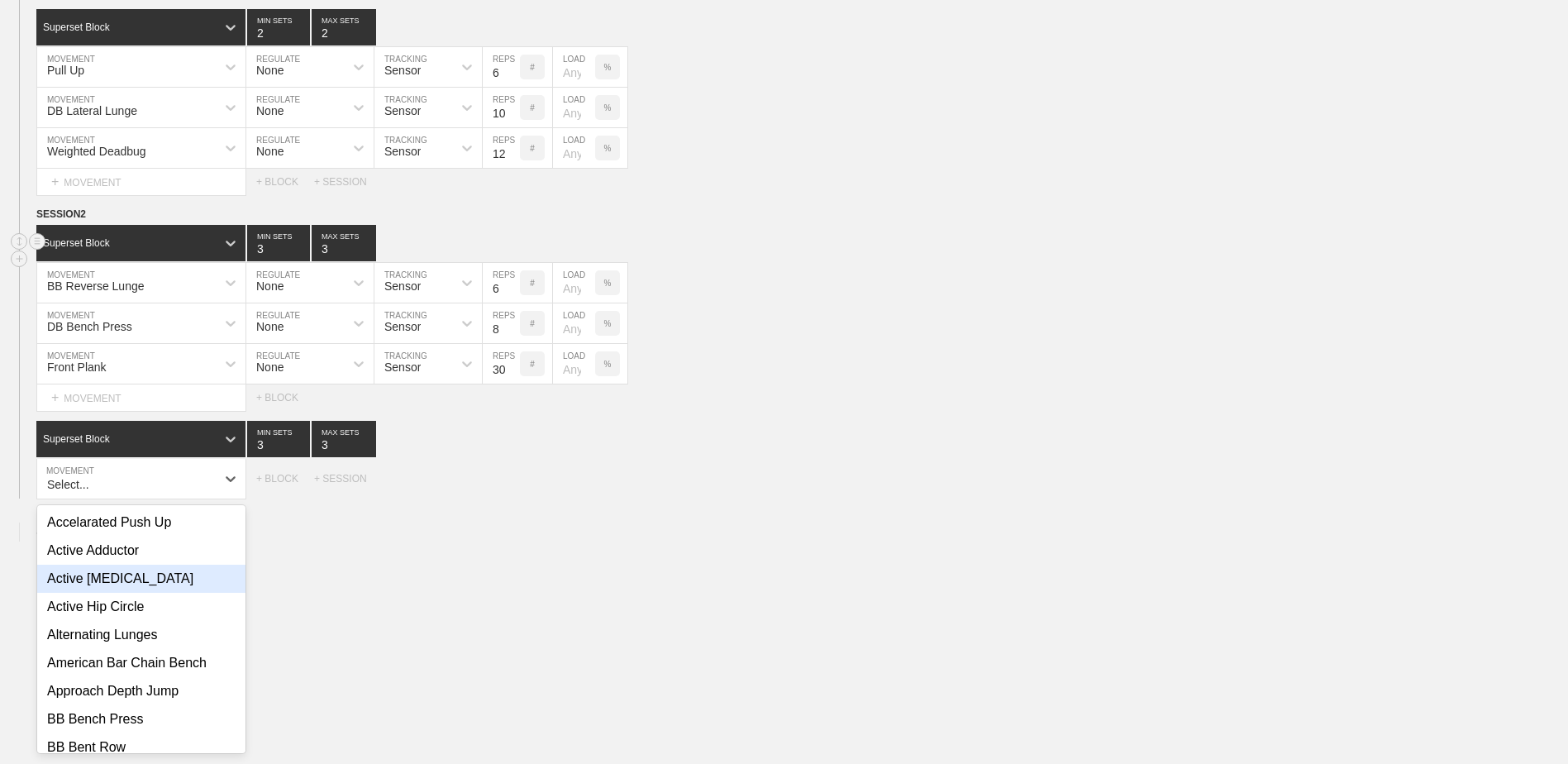
scroll to position [2266, 0]
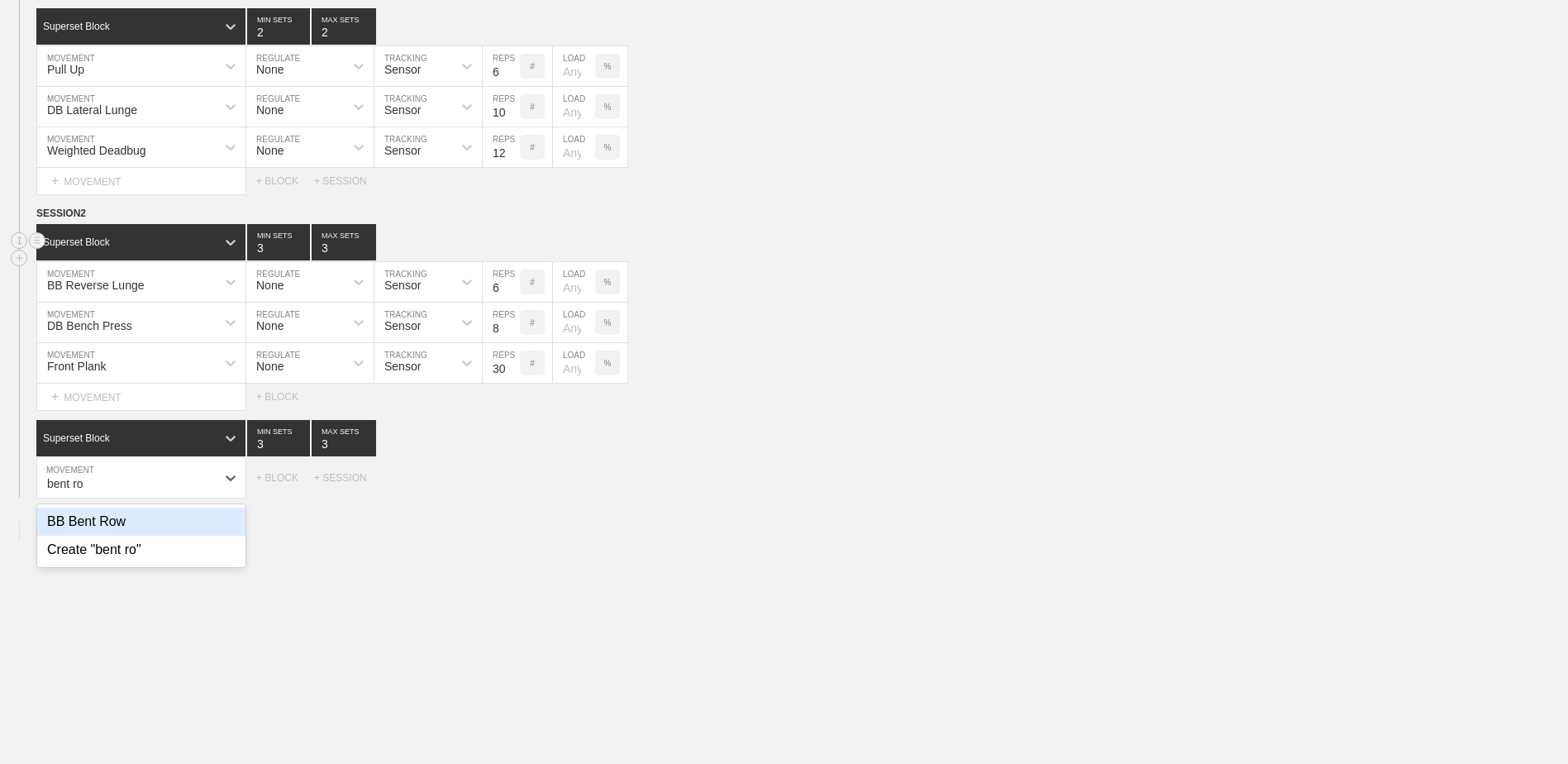
click at [196, 536] on div "BB Bent Row" at bounding box center [140, 522] width 208 height 28
type input "bent ro"
click at [209, 519] on div "+ MOVEMENT" at bounding box center [141, 512] width 210 height 27
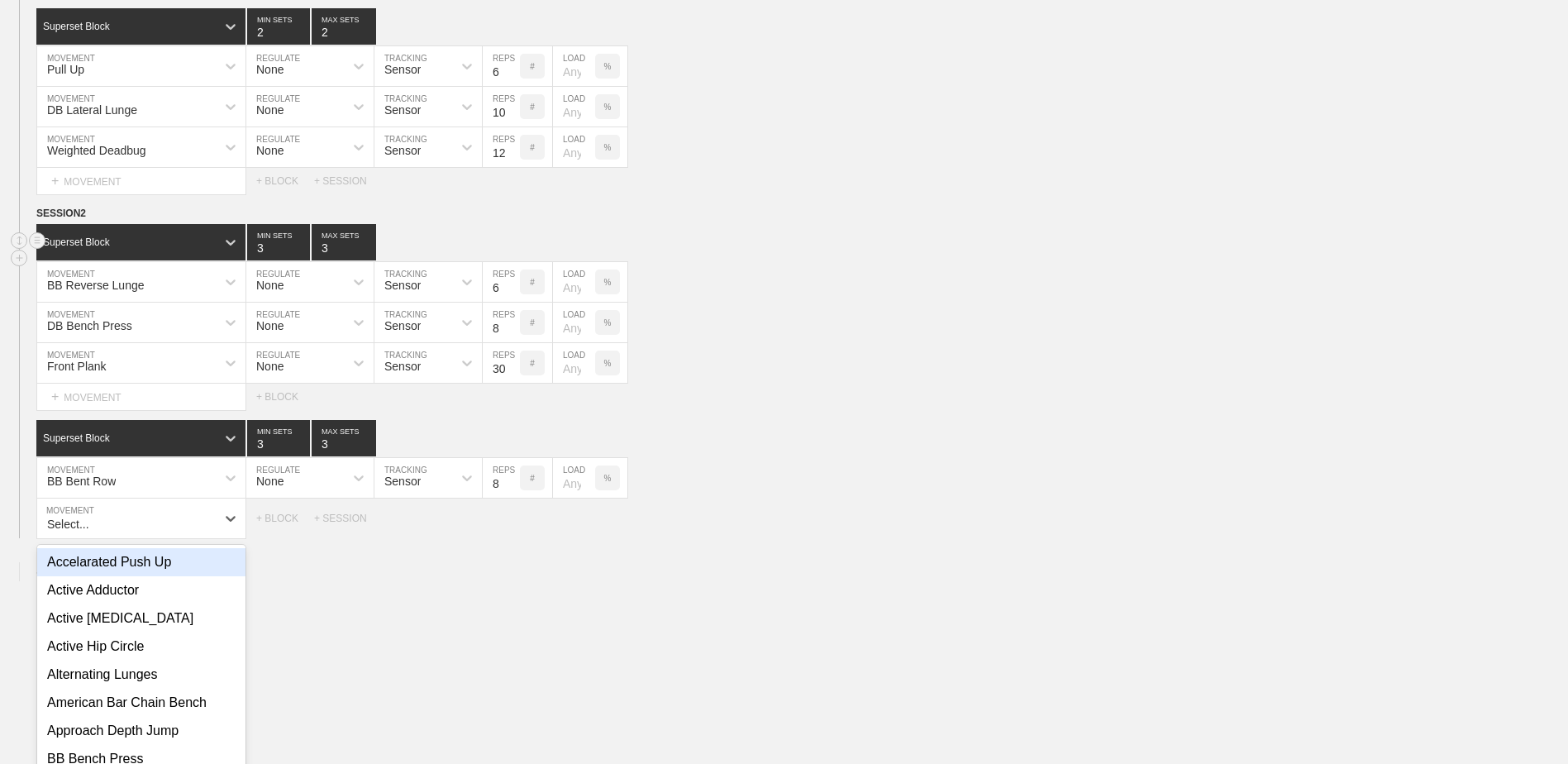
scroll to position [2306, 0]
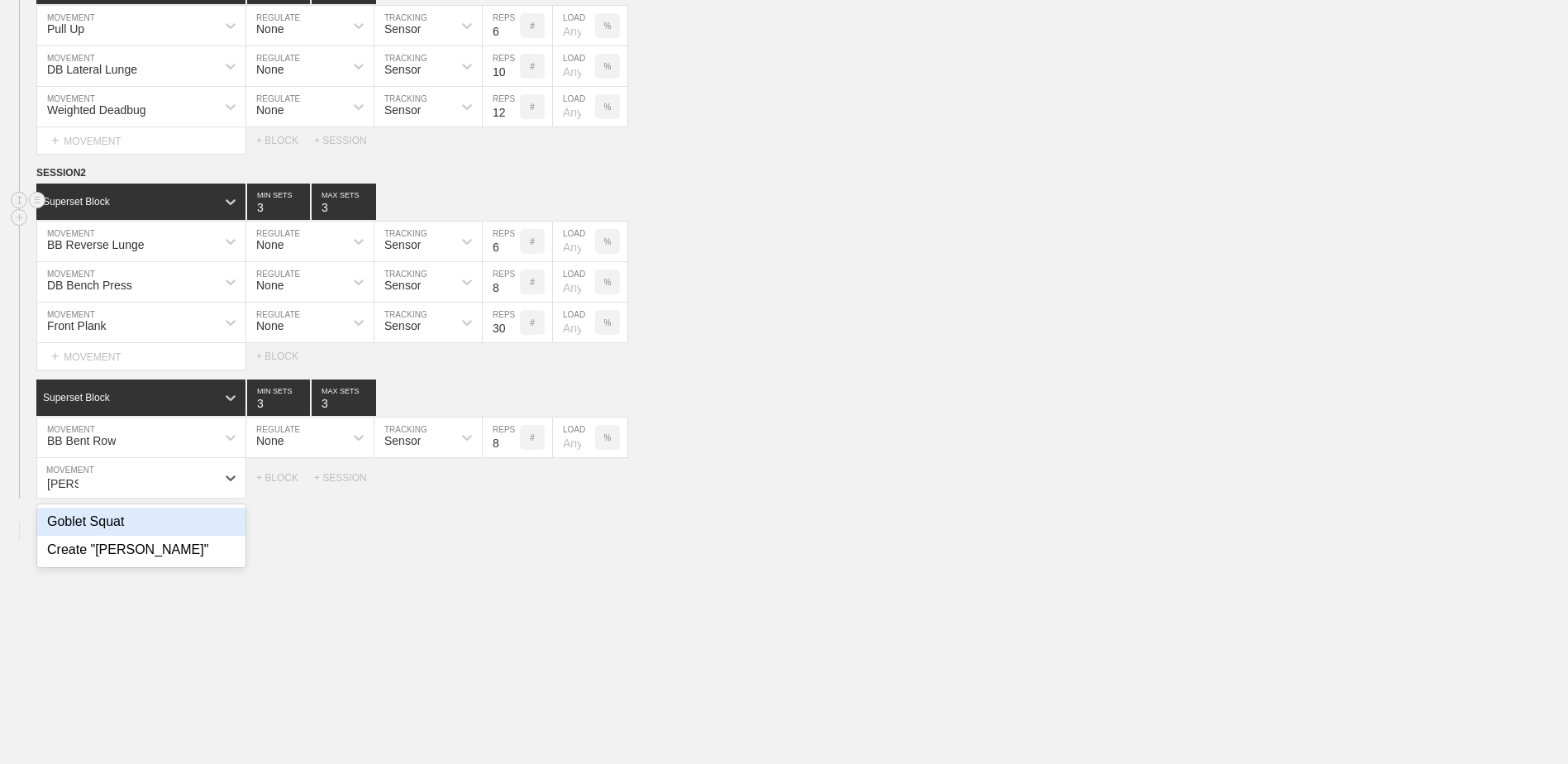
click at [209, 519] on div "Goblet Squat" at bounding box center [140, 522] width 208 height 28
type input "[PERSON_NAME]"
click at [171, 523] on div "+ MOVEMENT" at bounding box center [141, 512] width 210 height 27
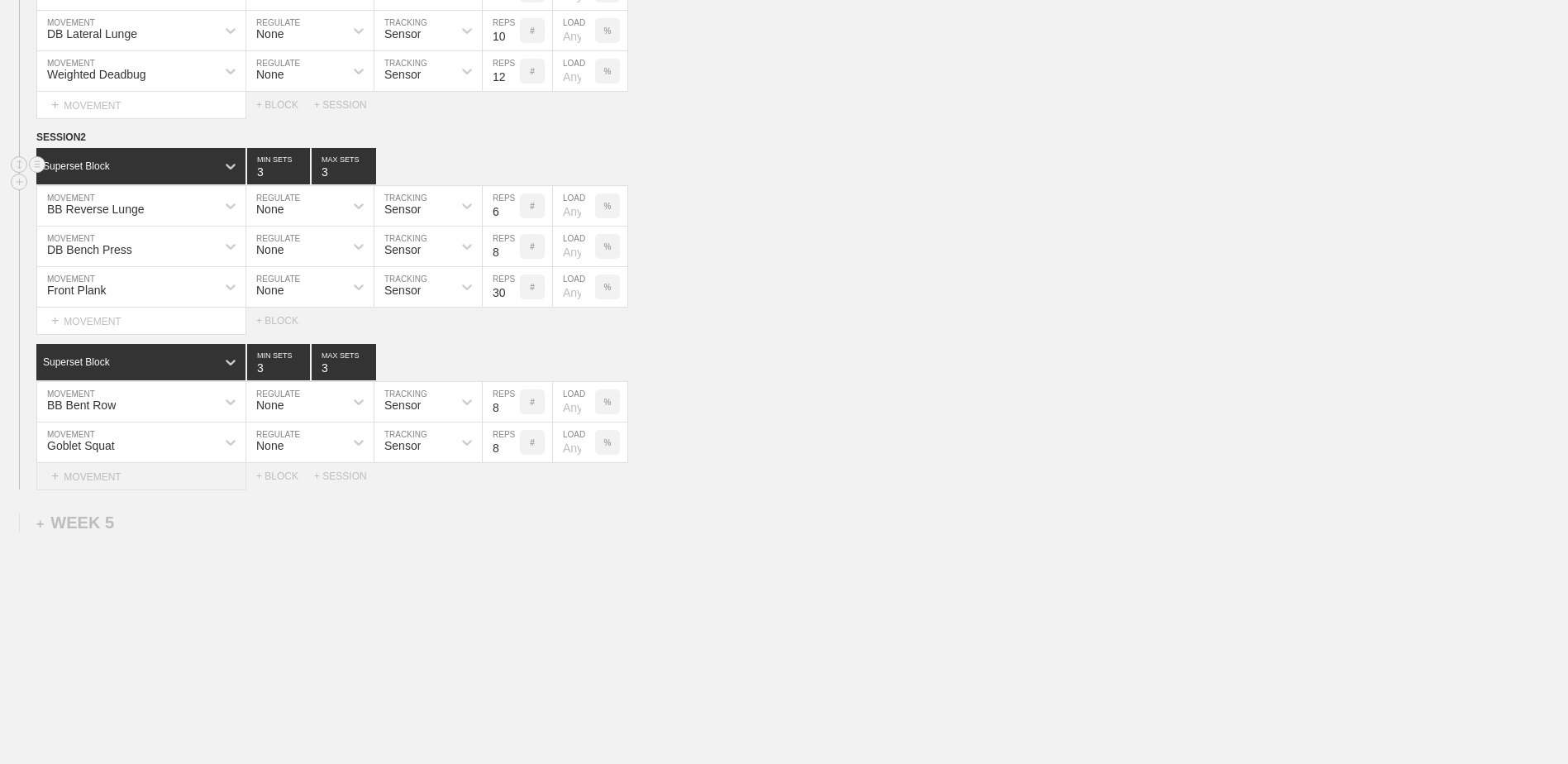
scroll to position [2347, 0]
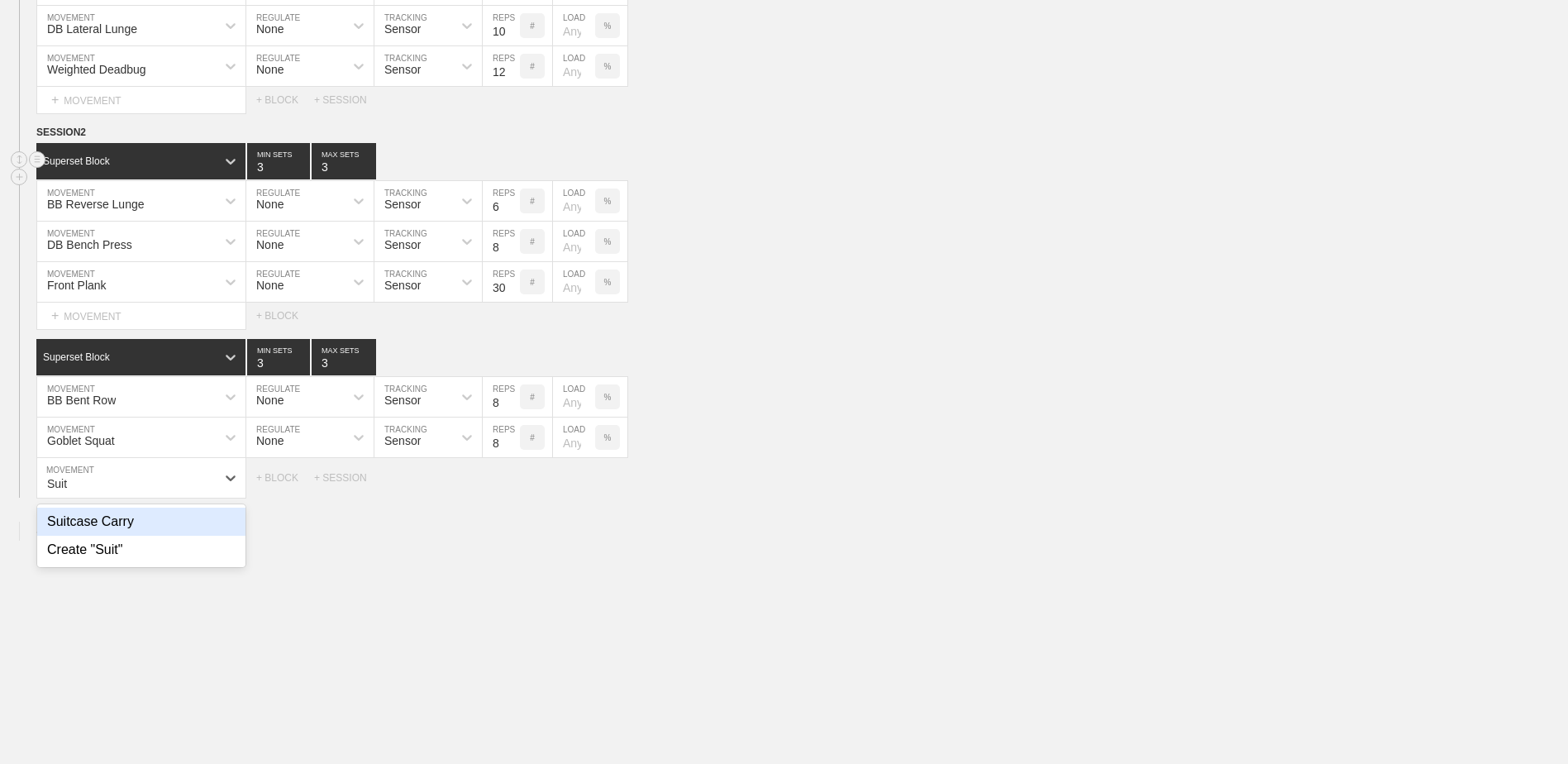
click at [171, 523] on div "Suitcase Carry" at bounding box center [140, 522] width 208 height 28
type input "Suit"
click at [514, 491] on input "7" at bounding box center [501, 478] width 37 height 40
click at [512, 491] on input "6" at bounding box center [501, 478] width 37 height 40
click at [513, 491] on input "5" at bounding box center [501, 478] width 37 height 40
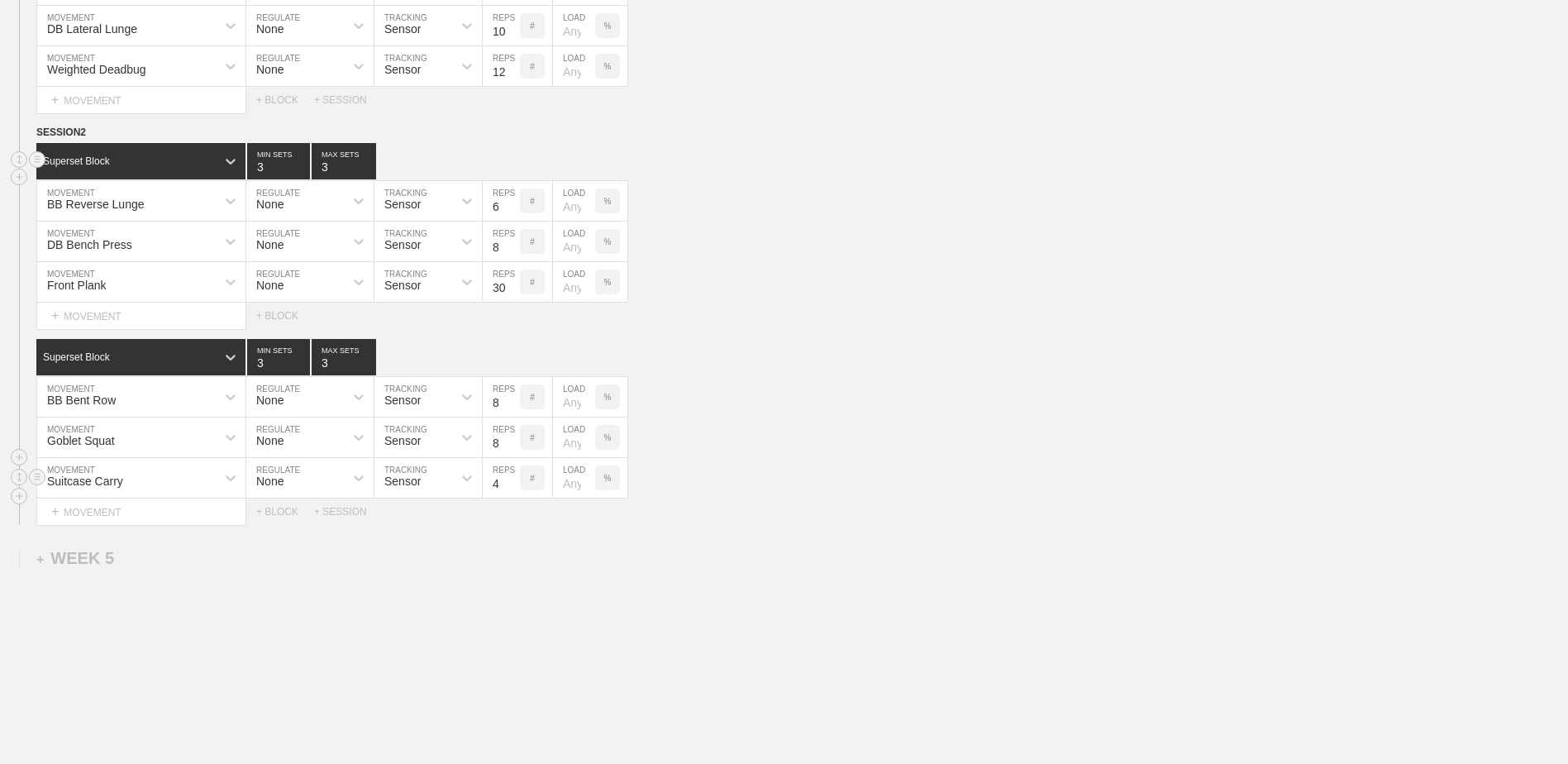
click at [513, 491] on input "4" at bounding box center [501, 478] width 37 height 40
click at [513, 491] on input "3" at bounding box center [501, 478] width 37 height 40
click at [513, 491] on input "2" at bounding box center [501, 478] width 37 height 40
type input "1"
click at [513, 491] on input "1" at bounding box center [501, 478] width 37 height 40
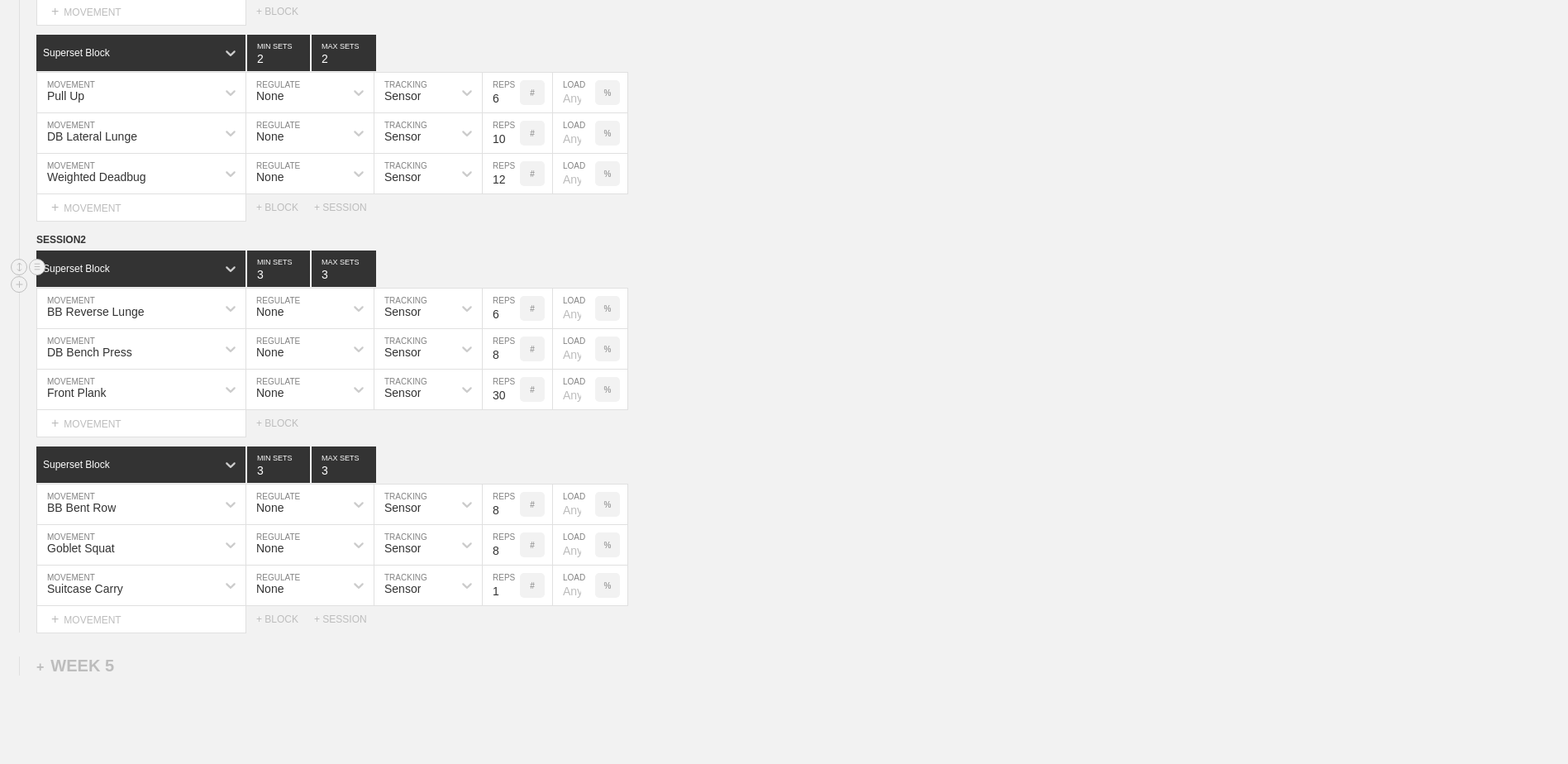
scroll to position [2322, 0]
